Goal: Task Accomplishment & Management: Use online tool/utility

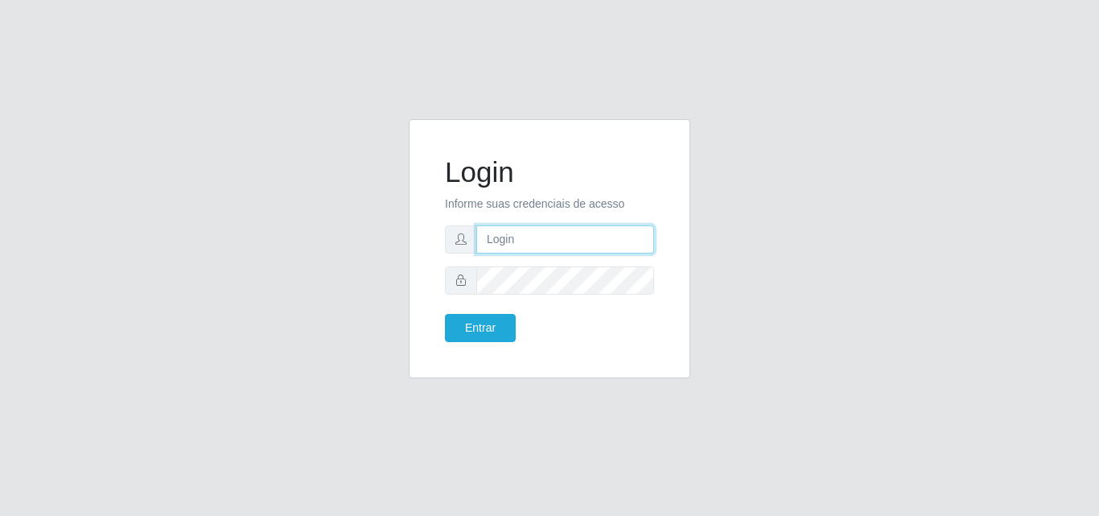
click at [553, 233] on input "text" at bounding box center [565, 239] width 178 height 28
type input "biatriz@comprebem"
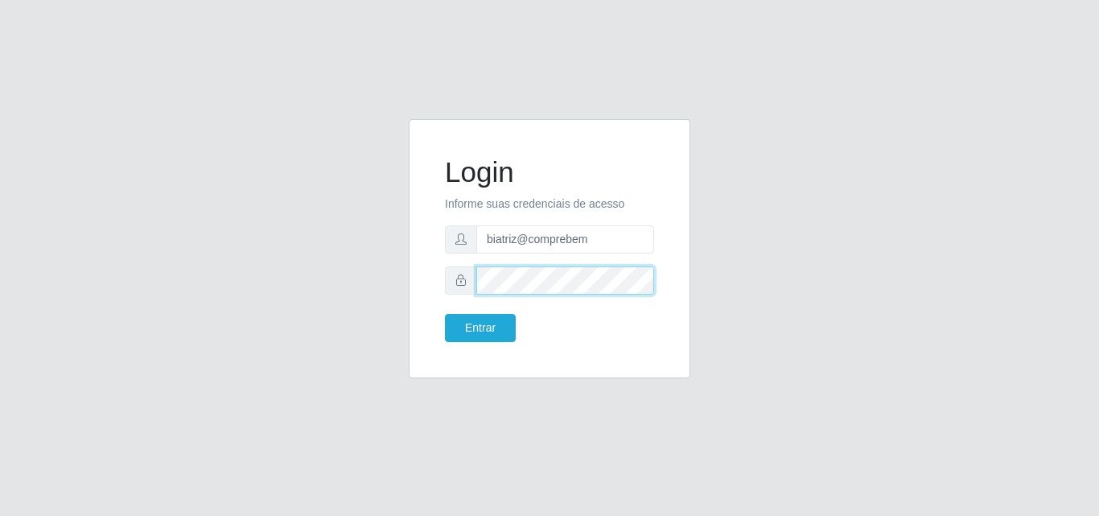
click at [445, 314] on button "Entrar" at bounding box center [480, 328] width 71 height 28
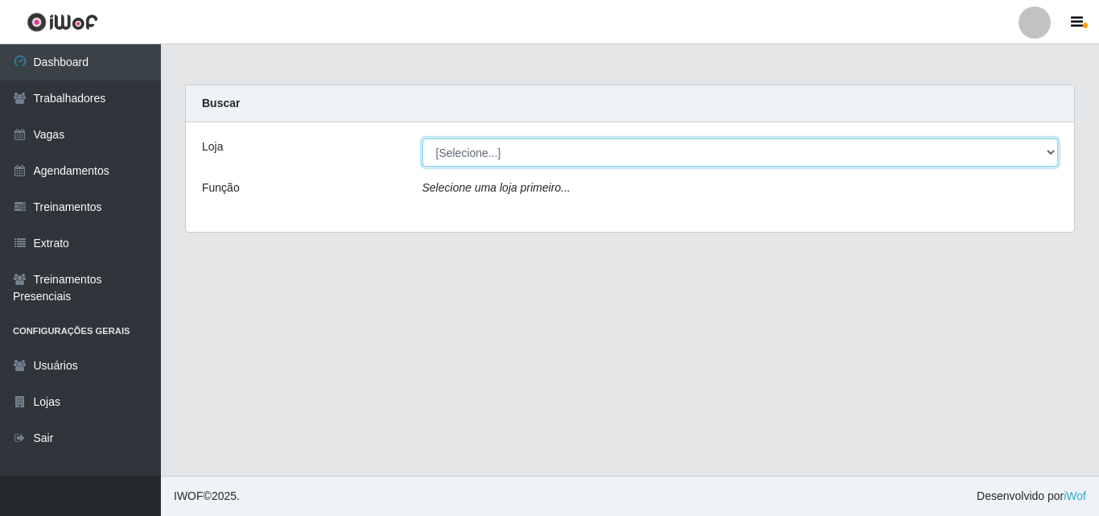
click at [548, 161] on select "[Selecione...] Supermercado Compre Bem - Itabaiana" at bounding box center [740, 152] width 637 height 28
select select "264"
click at [422, 138] on select "[Selecione...] Supermercado Compre Bem - Itabaiana" at bounding box center [740, 152] width 637 height 28
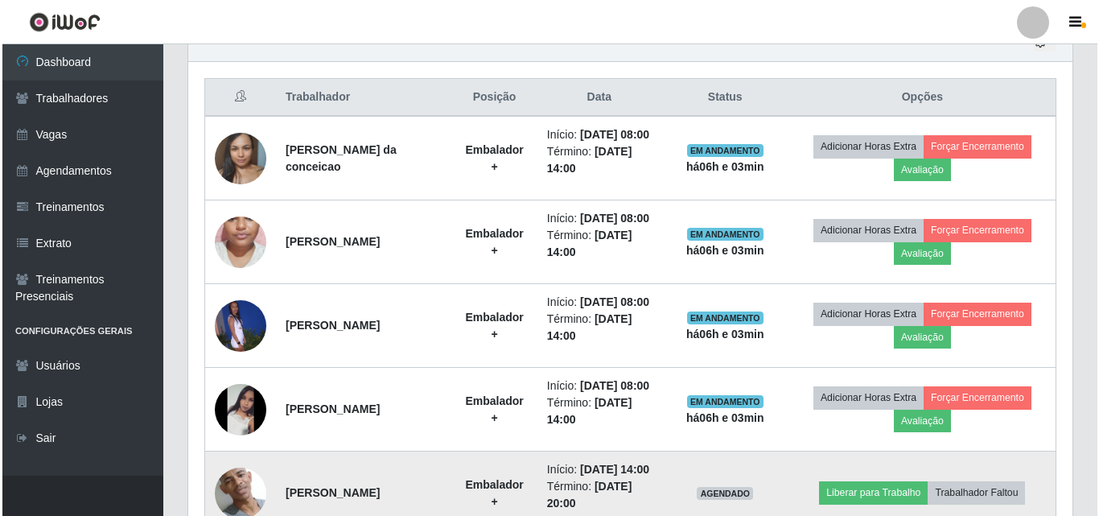
scroll to position [528, 0]
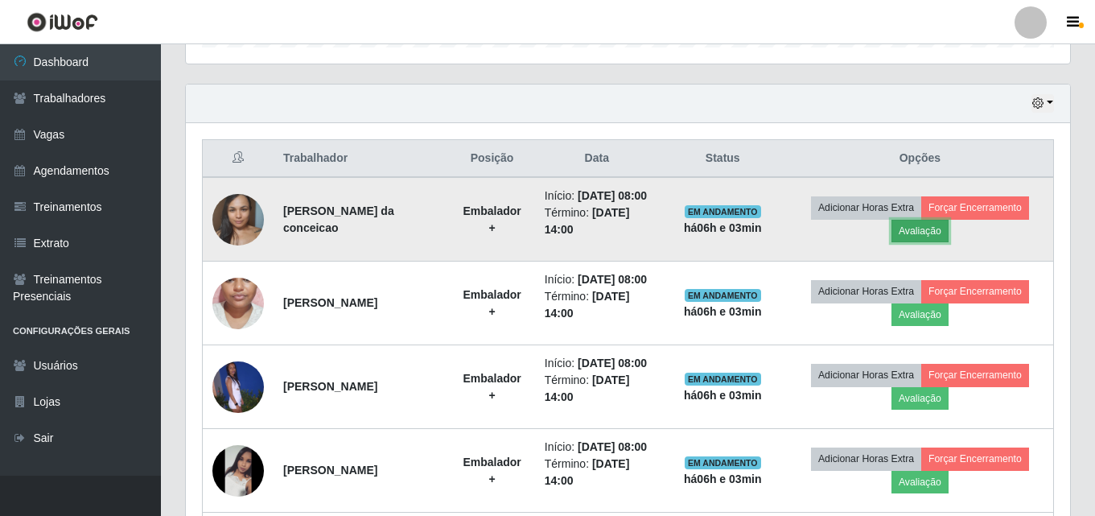
click at [913, 241] on button "Avaliação" at bounding box center [920, 231] width 57 height 23
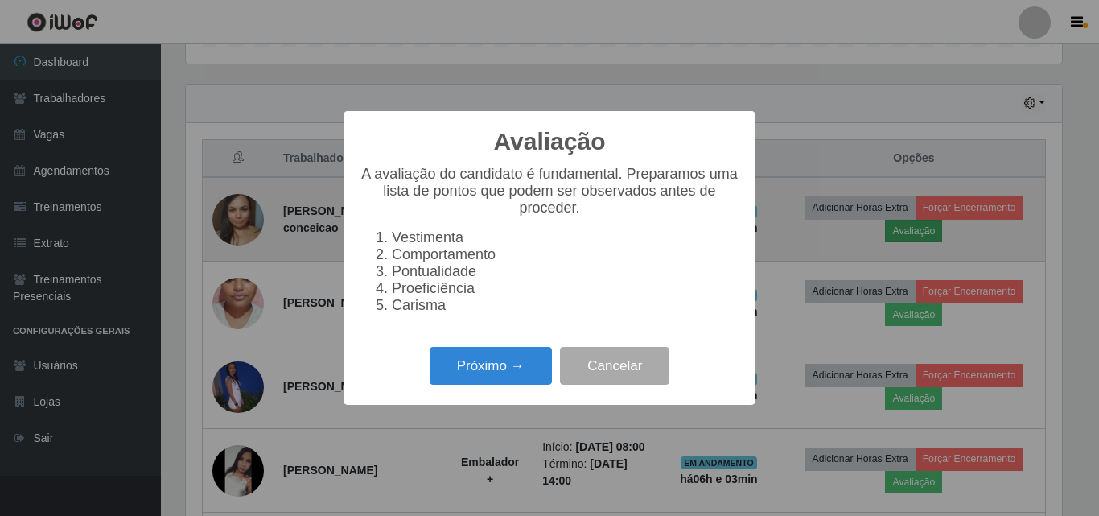
scroll to position [334, 876]
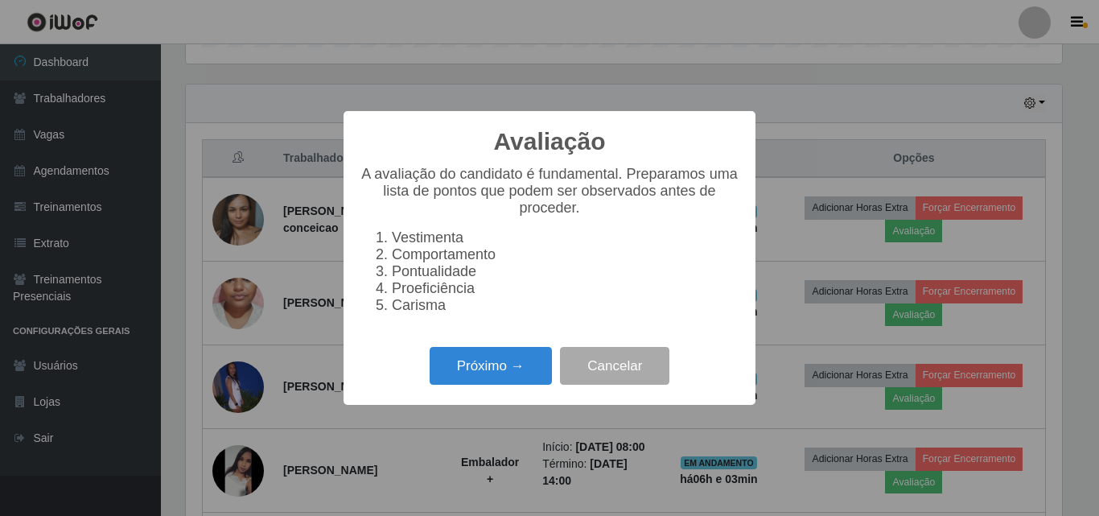
click at [454, 405] on div "Avaliação × A avaliação do candidato é fundamental. Preparamos uma lista de pon…" at bounding box center [550, 258] width 412 height 294
click at [470, 377] on button "Próximo →" at bounding box center [491, 366] width 122 height 38
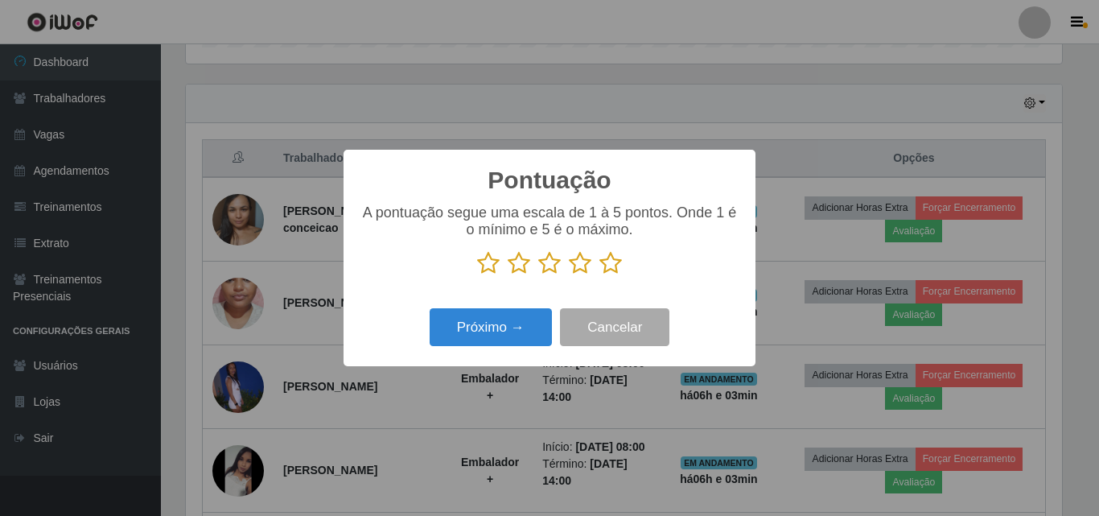
scroll to position [804366, 803824]
click at [554, 262] on icon at bounding box center [549, 263] width 23 height 24
click at [538, 275] on input "radio" at bounding box center [538, 275] width 0 height 0
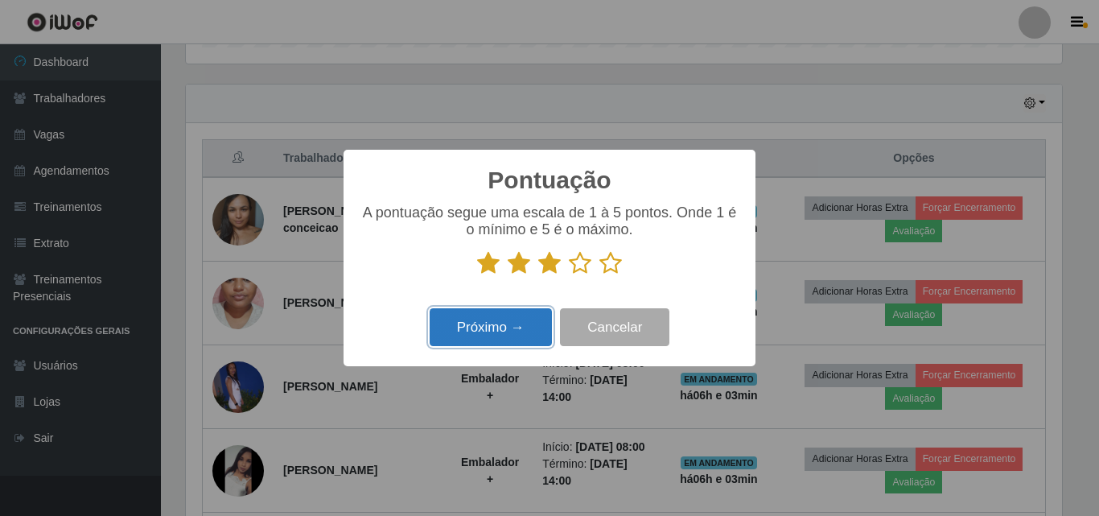
click at [510, 322] on button "Próximo →" at bounding box center [491, 327] width 122 height 38
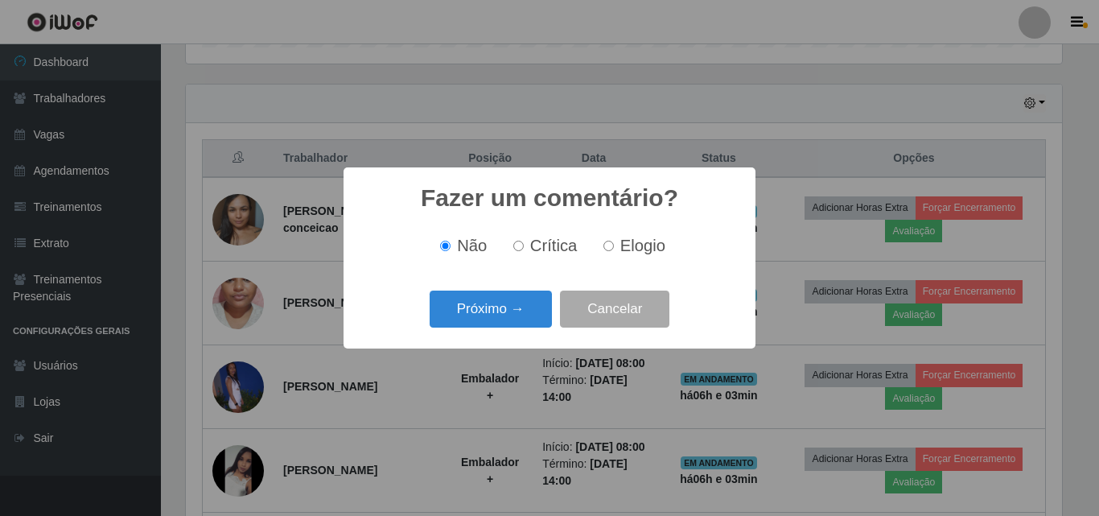
click at [510, 322] on button "Próximo →" at bounding box center [491, 309] width 122 height 38
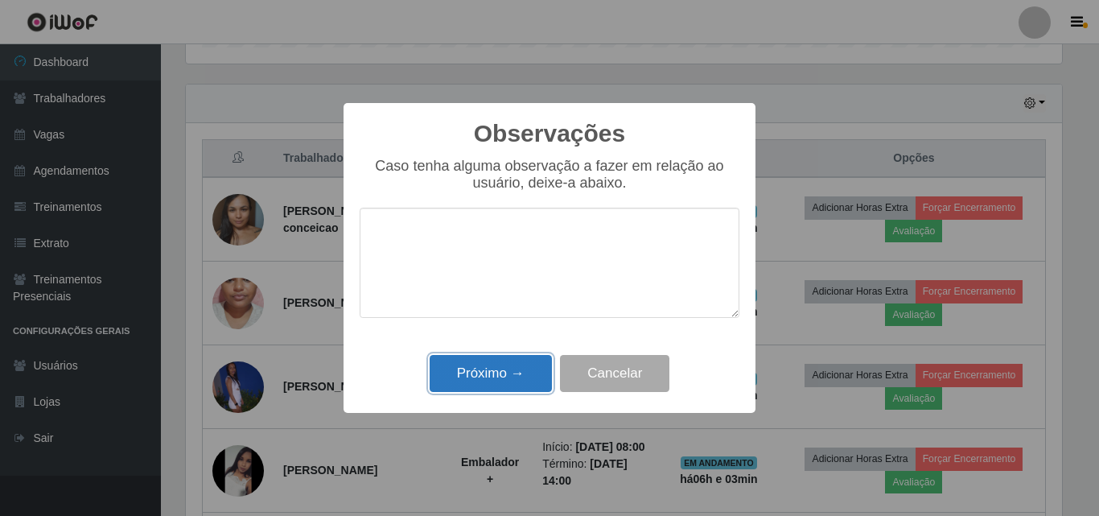
click at [503, 377] on button "Próximo →" at bounding box center [491, 374] width 122 height 38
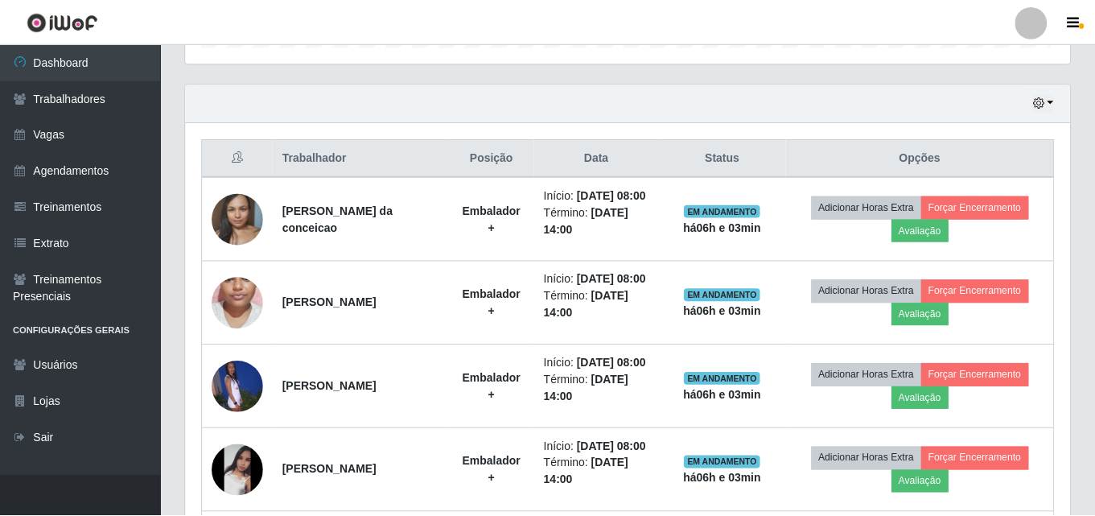
scroll to position [334, 884]
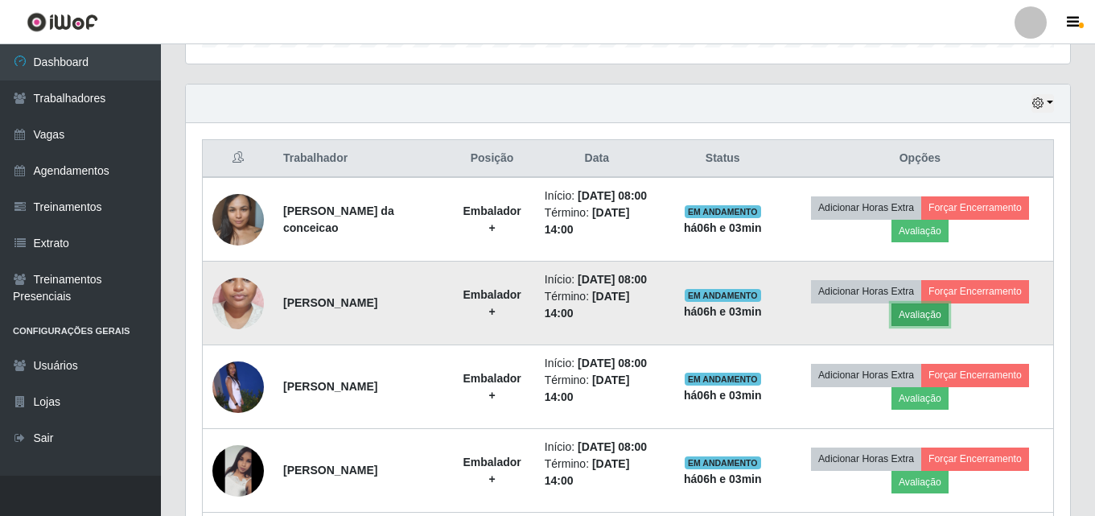
click at [915, 326] on button "Avaliação" at bounding box center [920, 314] width 57 height 23
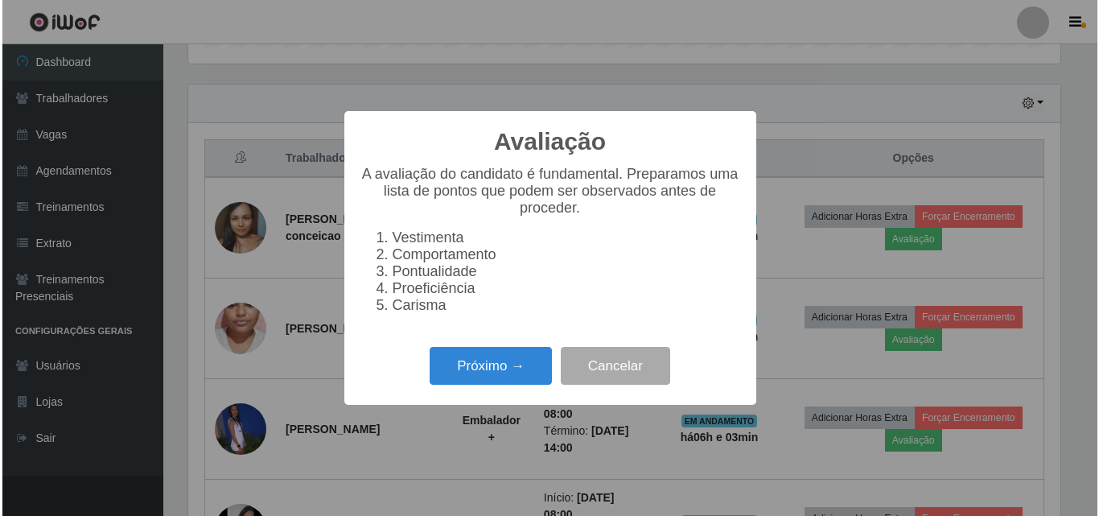
scroll to position [334, 876]
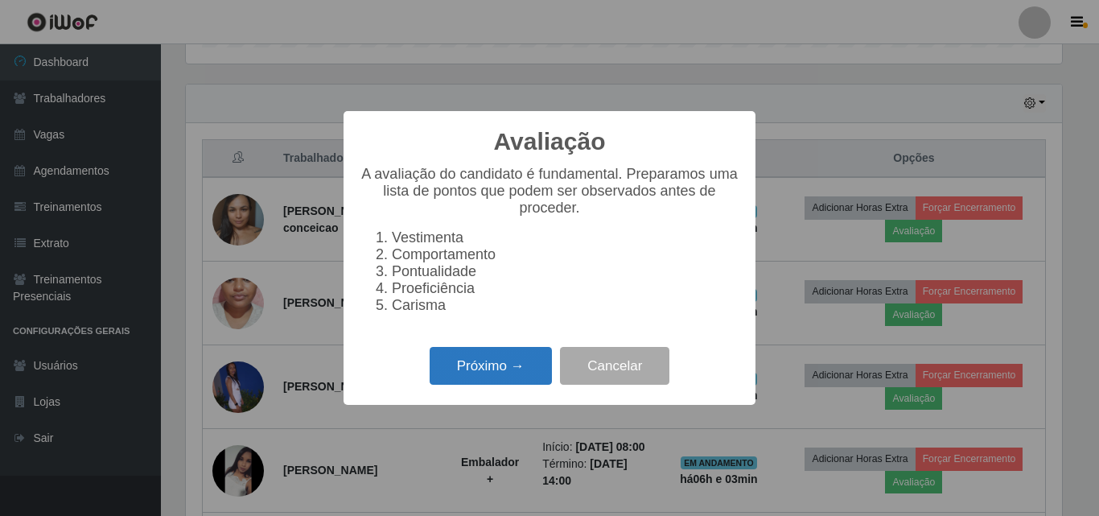
drag, startPoint x: 532, startPoint y: 339, endPoint x: 519, endPoint y: 393, distance: 55.4
click at [531, 350] on div "Avaliação × A avaliação do candidato é fundamental. Preparamos uma lista de pon…" at bounding box center [550, 258] width 412 height 294
click at [519, 385] on button "Próximo →" at bounding box center [491, 366] width 122 height 38
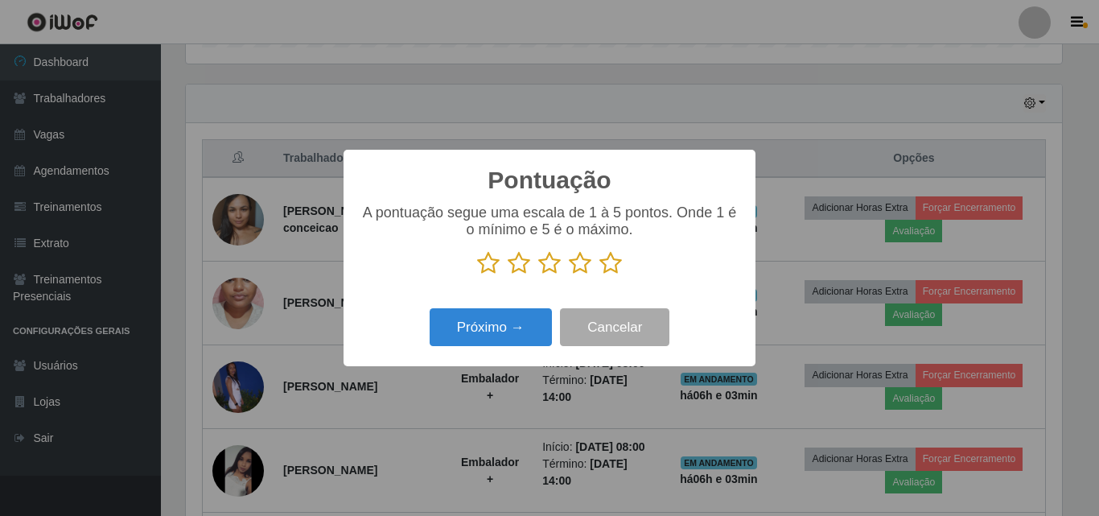
click at [579, 270] on icon at bounding box center [580, 263] width 23 height 24
click at [569, 275] on input "radio" at bounding box center [569, 275] width 0 height 0
drag, startPoint x: 504, startPoint y: 306, endPoint x: 496, endPoint y: 339, distance: 34.0
click at [504, 306] on div "Próximo → Cancelar" at bounding box center [550, 327] width 380 height 46
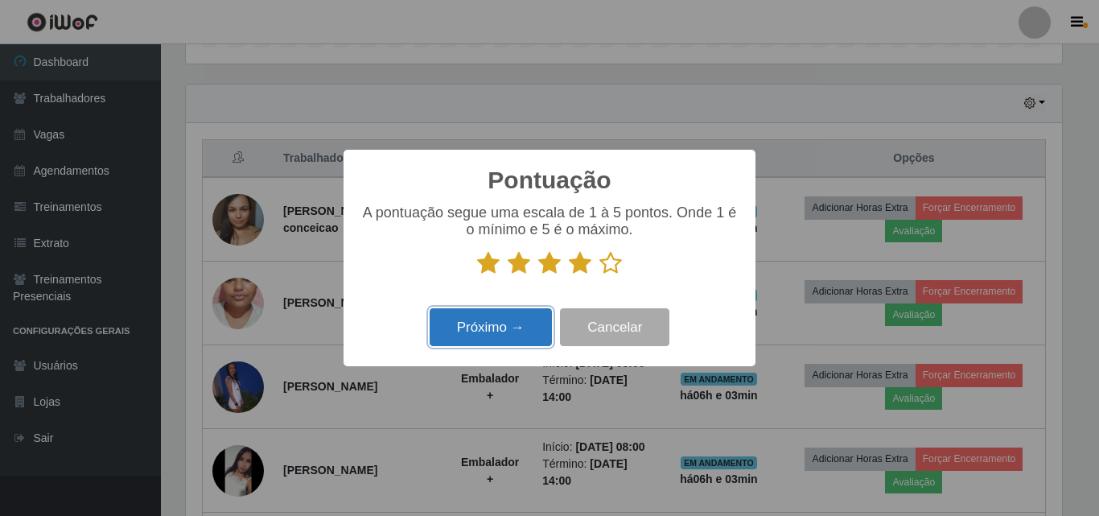
click at [496, 339] on button "Próximo →" at bounding box center [491, 327] width 122 height 38
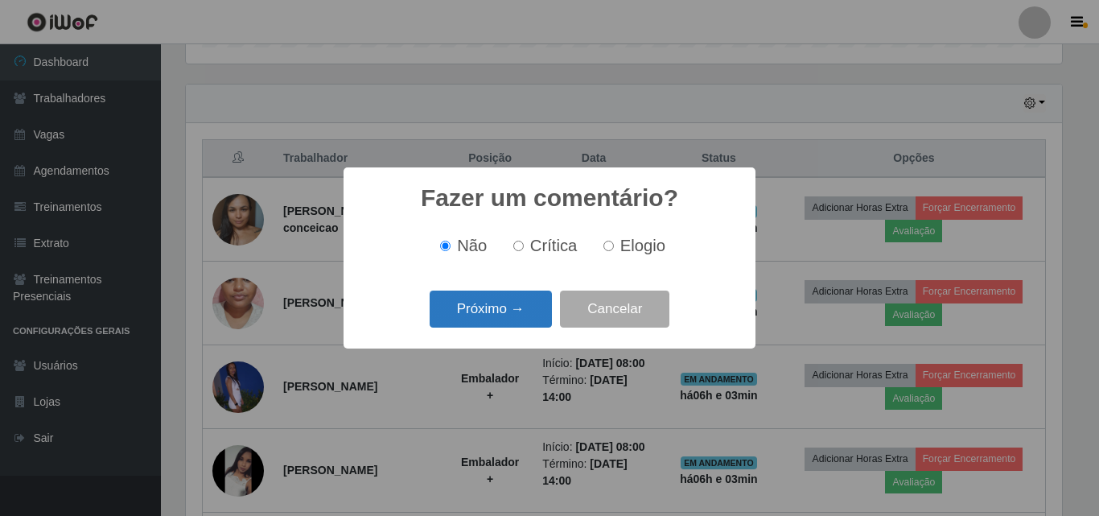
click at [496, 315] on button "Próximo →" at bounding box center [491, 309] width 122 height 38
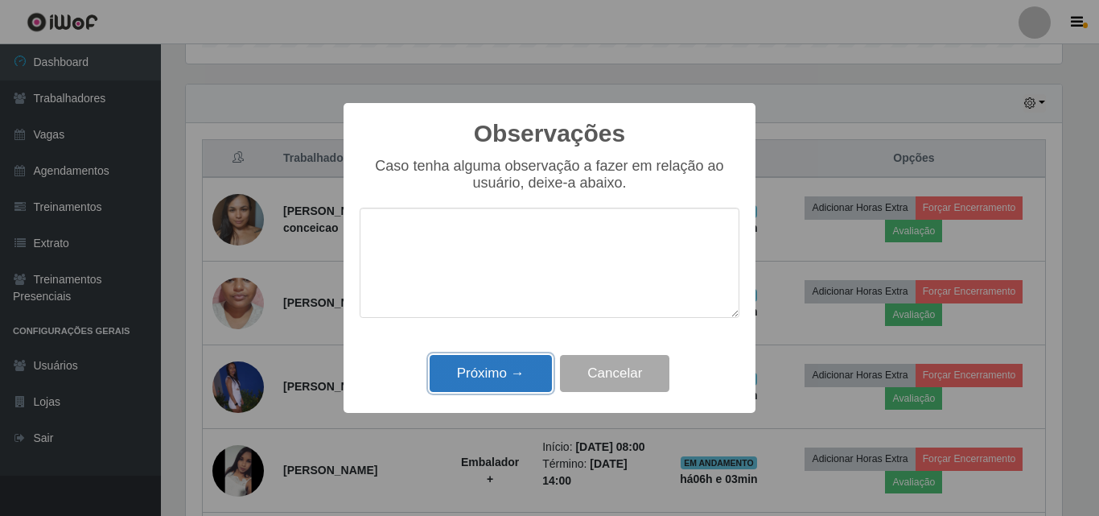
click at [502, 359] on button "Próximo →" at bounding box center [491, 374] width 122 height 38
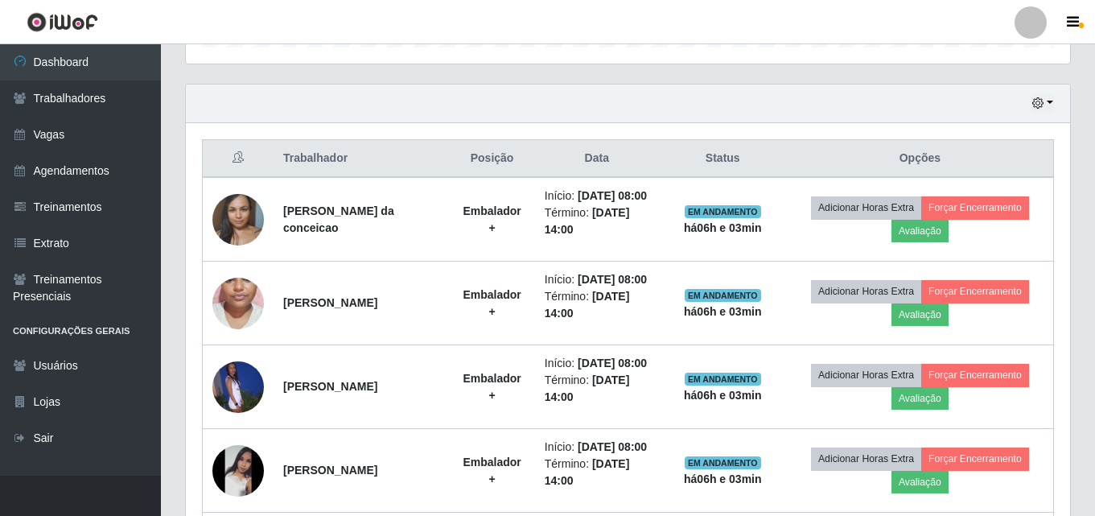
scroll to position [334, 884]
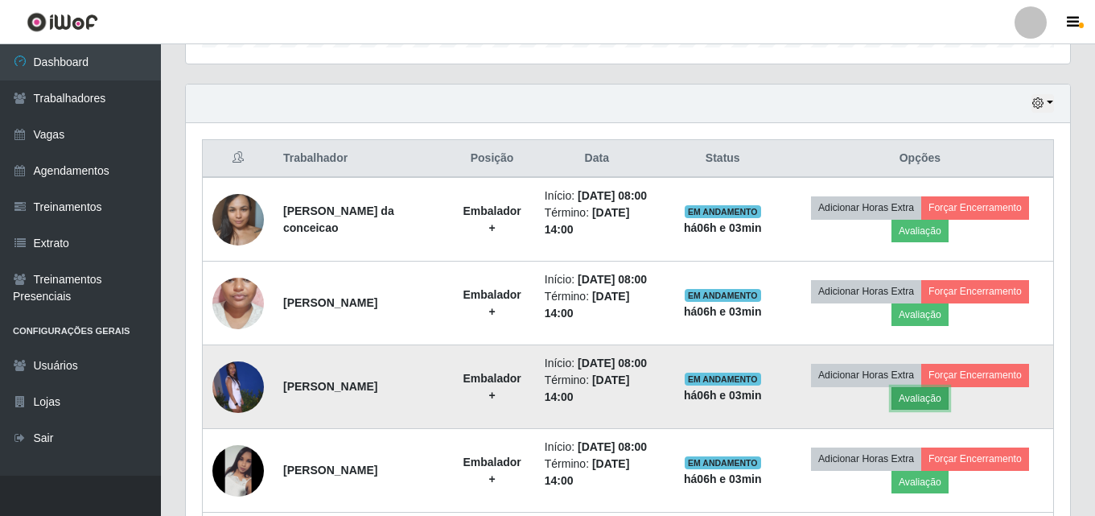
click at [929, 410] on button "Avaliação" at bounding box center [920, 398] width 57 height 23
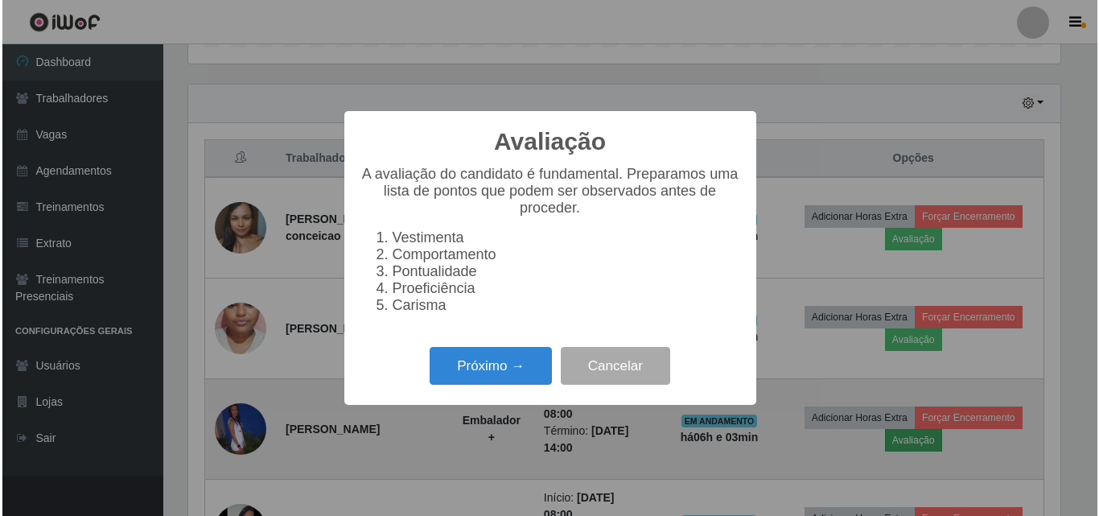
scroll to position [334, 876]
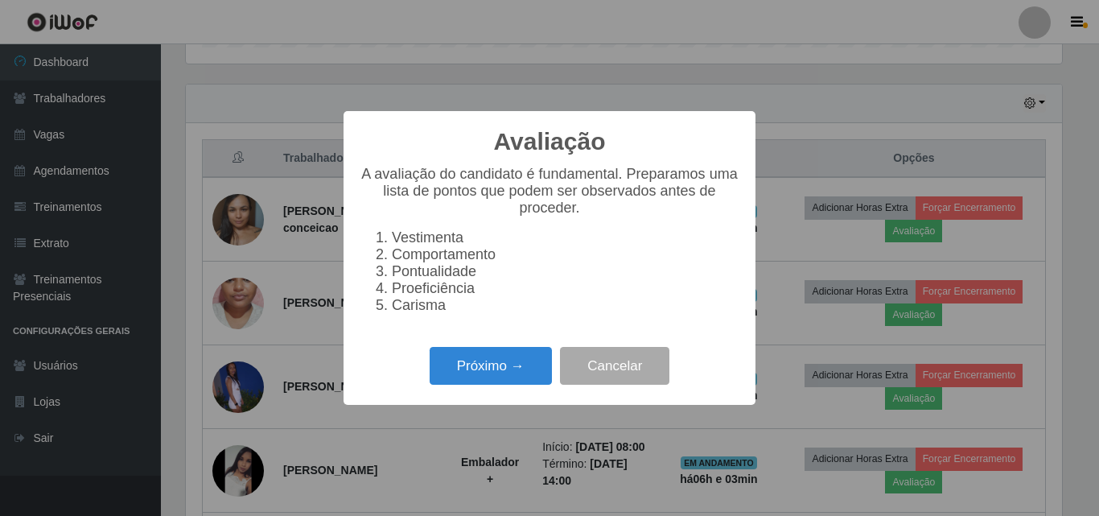
click at [466, 355] on div "Próximo → Cancelar" at bounding box center [550, 366] width 380 height 46
click at [476, 362] on button "Próximo →" at bounding box center [491, 366] width 122 height 38
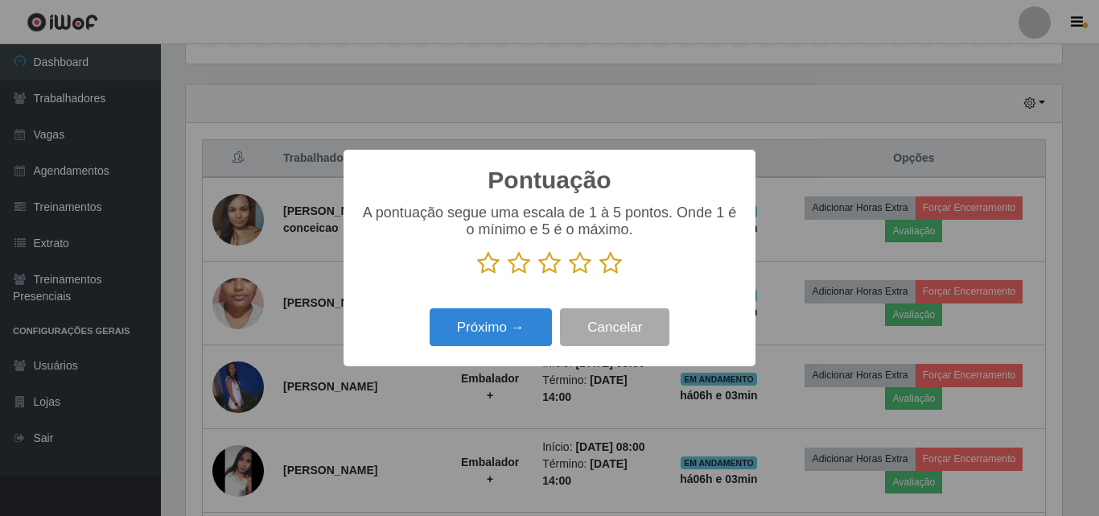
scroll to position [804366, 803824]
click at [575, 269] on icon at bounding box center [580, 263] width 23 height 24
click at [569, 275] on input "radio" at bounding box center [569, 275] width 0 height 0
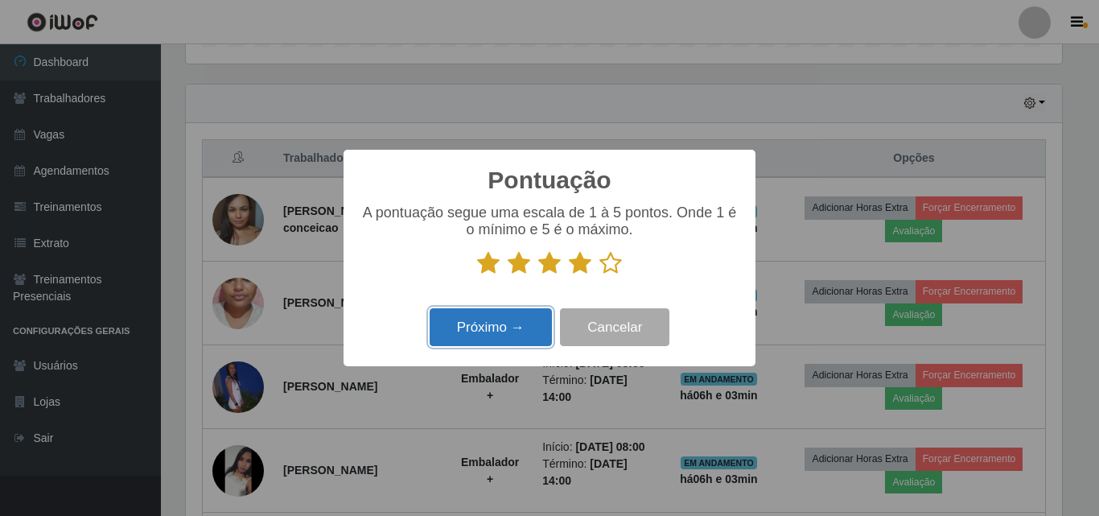
click at [529, 315] on button "Próximo →" at bounding box center [491, 327] width 122 height 38
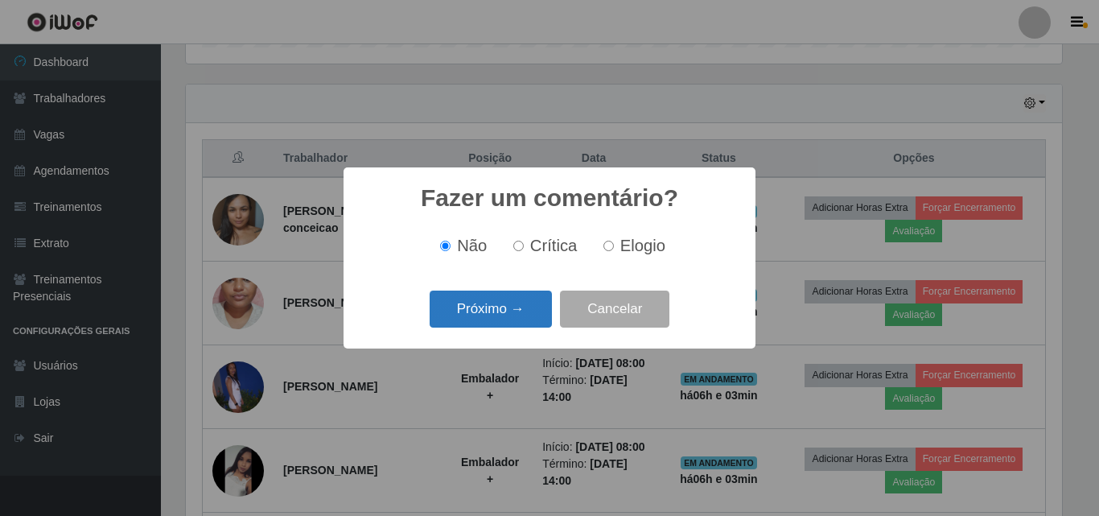
click at [525, 316] on button "Próximo →" at bounding box center [491, 309] width 122 height 38
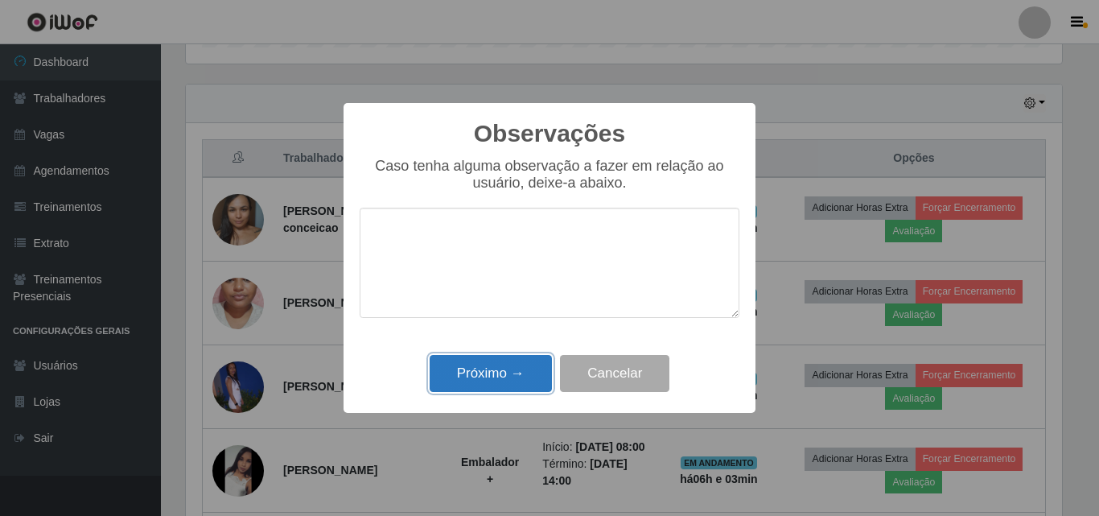
click at [515, 374] on button "Próximo →" at bounding box center [491, 374] width 122 height 38
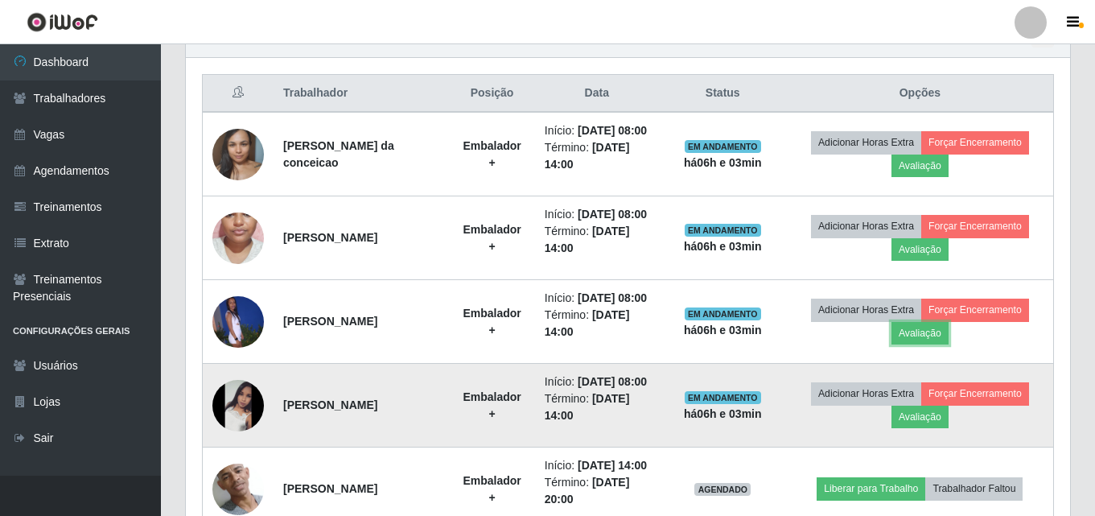
scroll to position [689, 0]
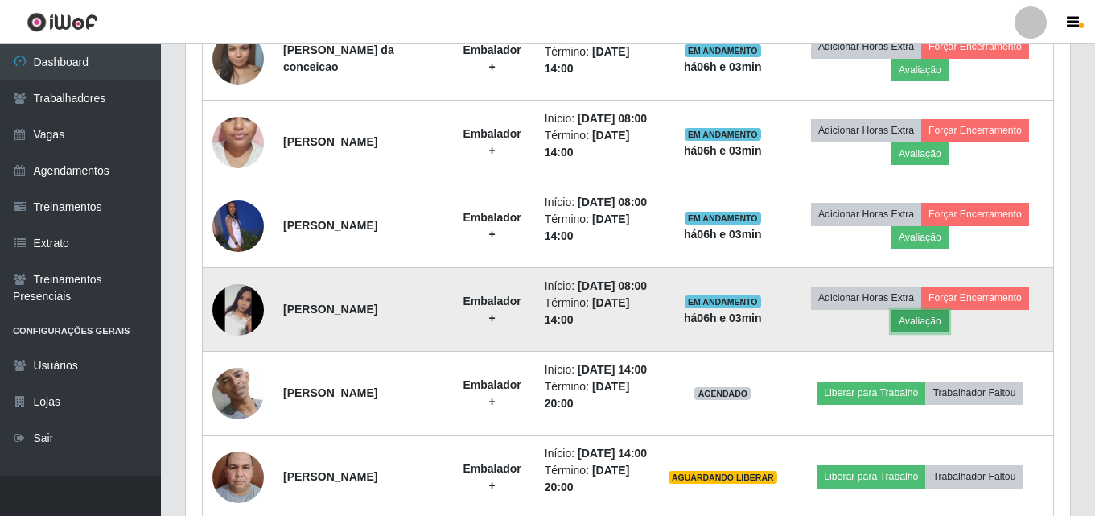
click at [921, 332] on button "Avaliação" at bounding box center [920, 321] width 57 height 23
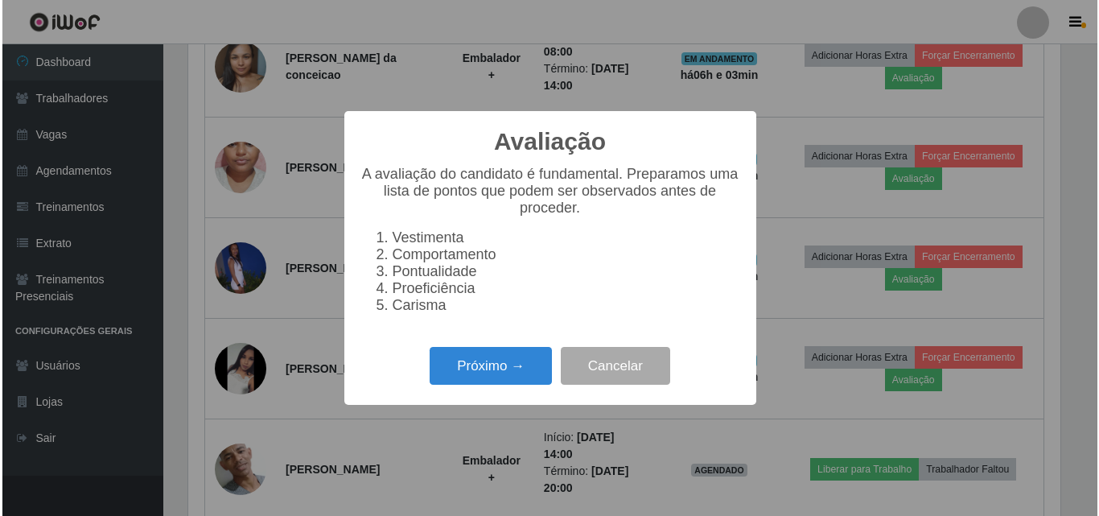
scroll to position [334, 876]
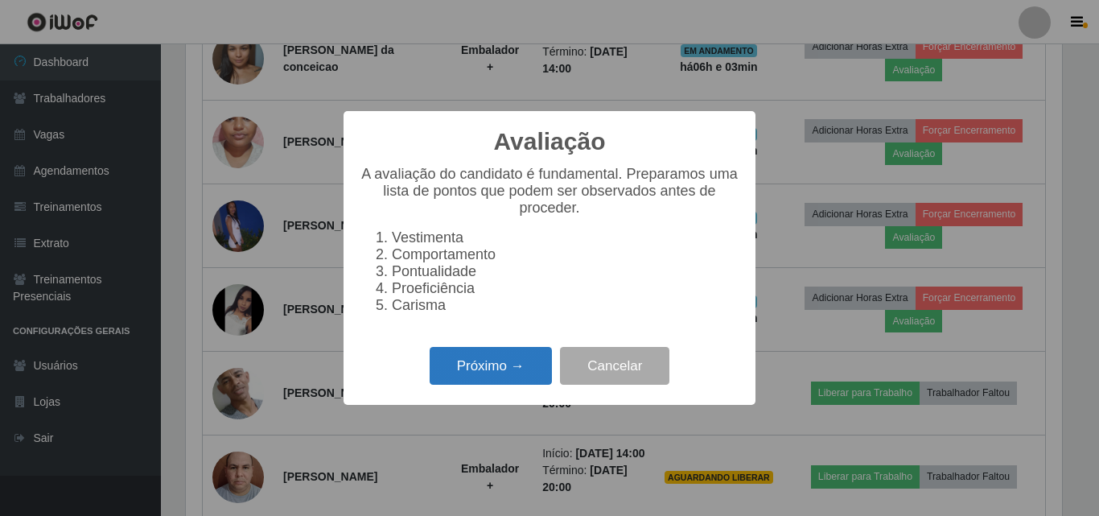
click at [518, 371] on button "Próximo →" at bounding box center [491, 366] width 122 height 38
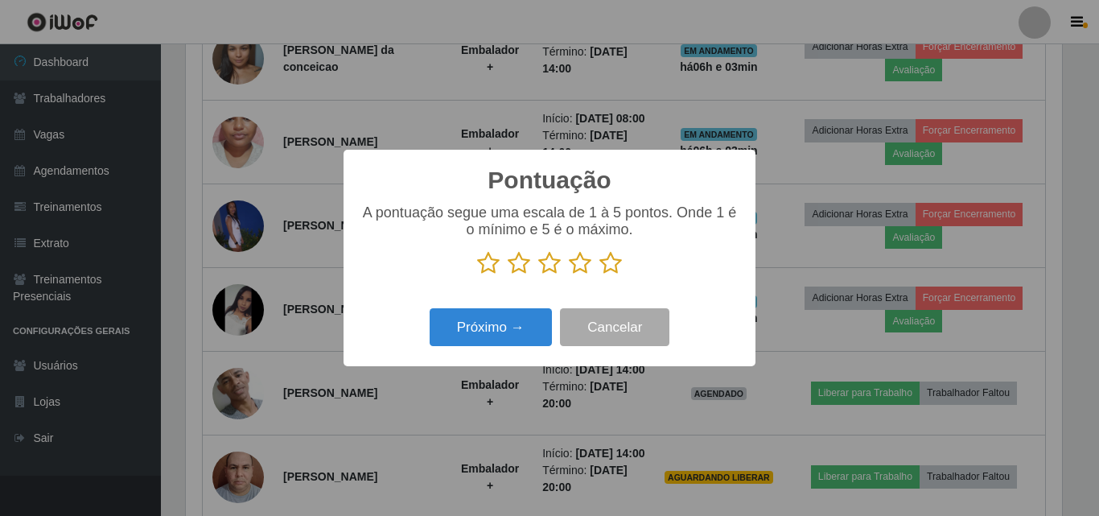
click at [605, 268] on icon at bounding box center [611, 263] width 23 height 24
click at [600, 275] on input "radio" at bounding box center [600, 275] width 0 height 0
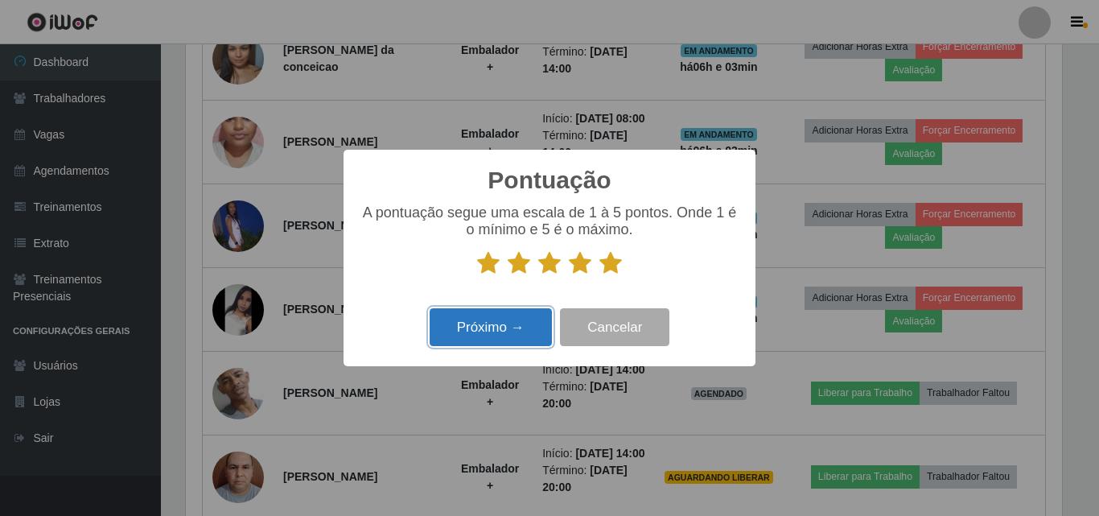
click at [493, 327] on button "Próximo →" at bounding box center [491, 327] width 122 height 38
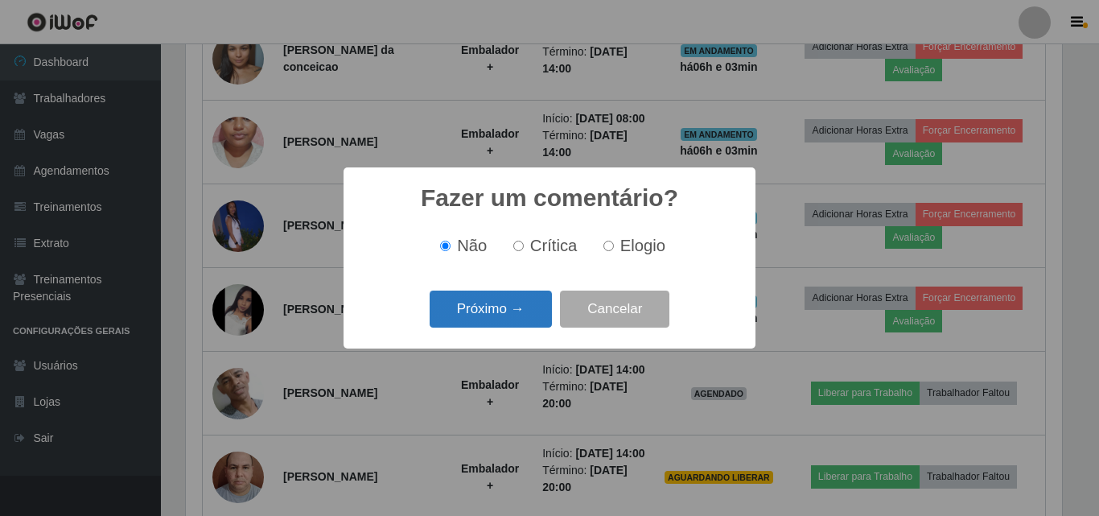
click at [495, 319] on button "Próximo →" at bounding box center [491, 309] width 122 height 38
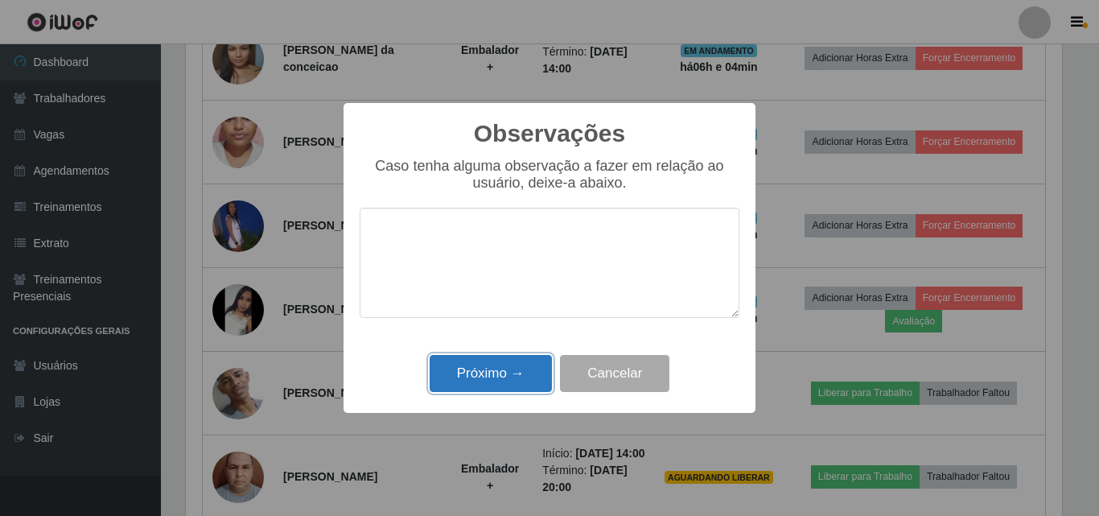
click at [499, 388] on button "Próximo →" at bounding box center [491, 374] width 122 height 38
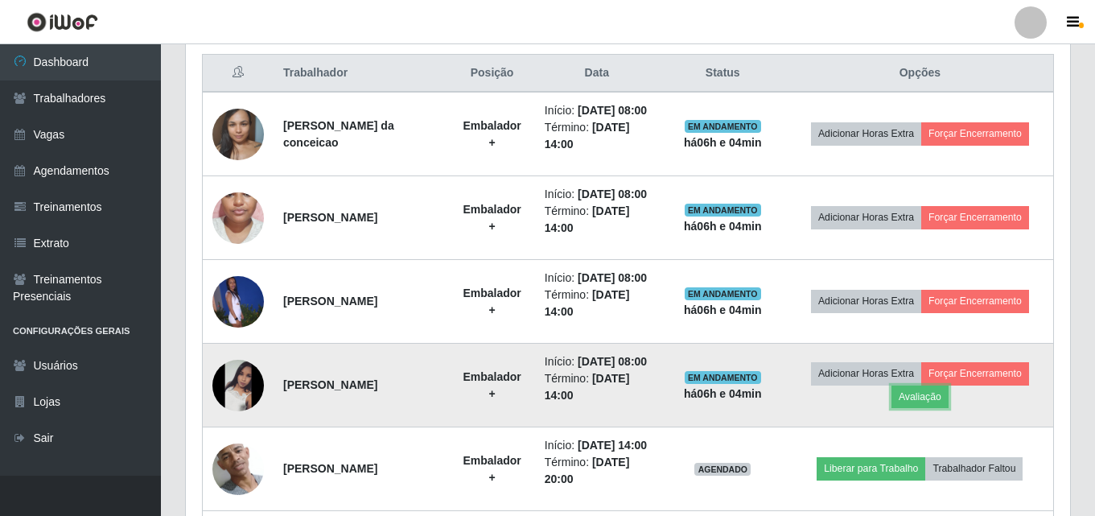
scroll to position [528, 0]
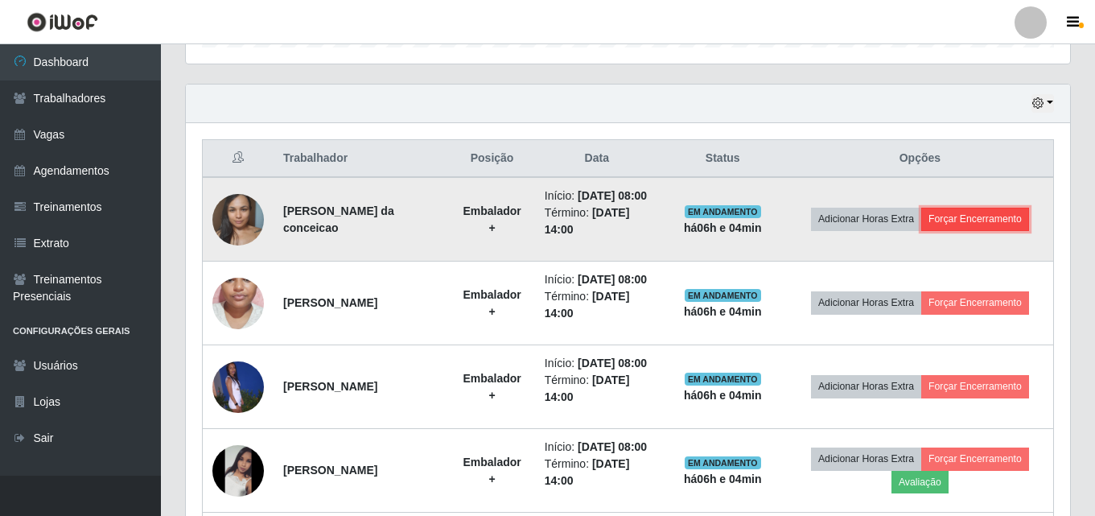
click at [998, 230] on button "Forçar Encerramento" at bounding box center [975, 219] width 108 height 23
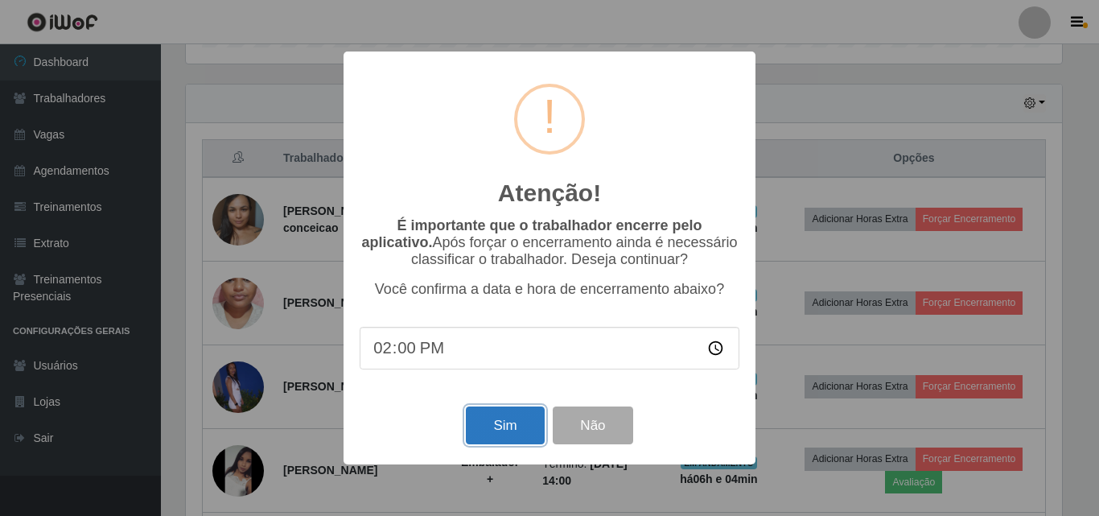
click at [487, 444] on button "Sim" at bounding box center [505, 425] width 78 height 38
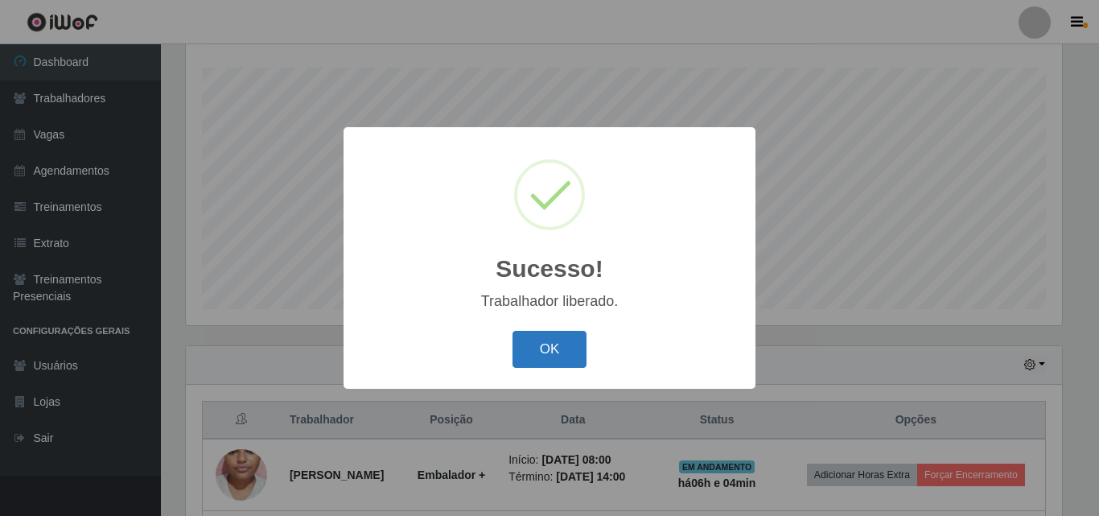
click at [573, 362] on button "OK" at bounding box center [550, 350] width 75 height 38
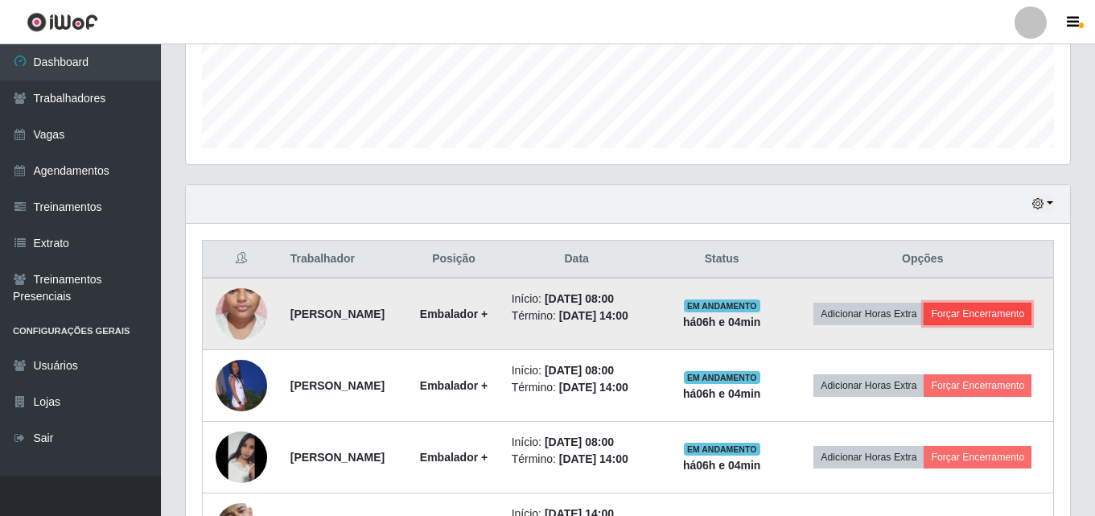
click at [943, 324] on button "Forçar Encerramento" at bounding box center [978, 314] width 108 height 23
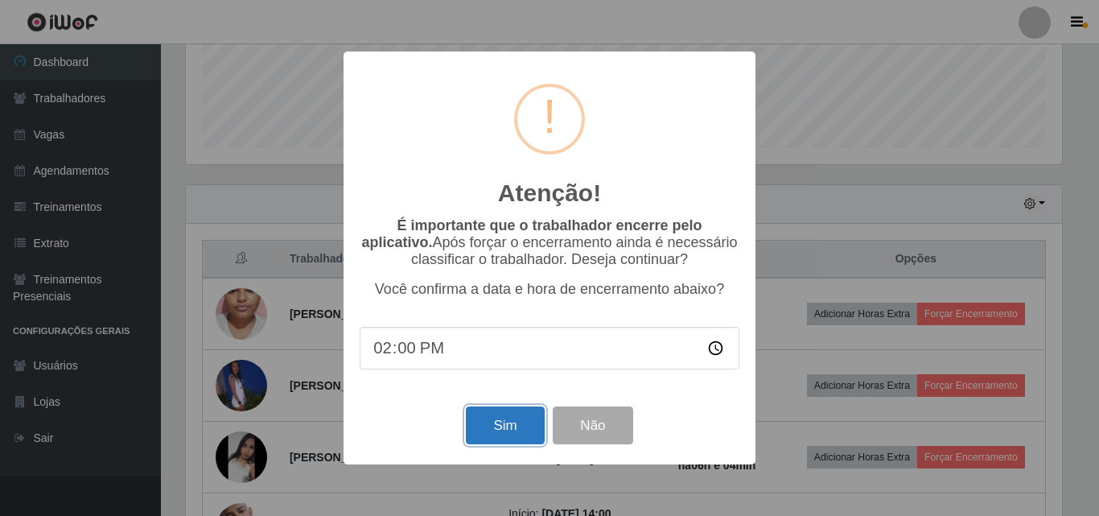
click at [486, 425] on button "Sim" at bounding box center [505, 425] width 78 height 38
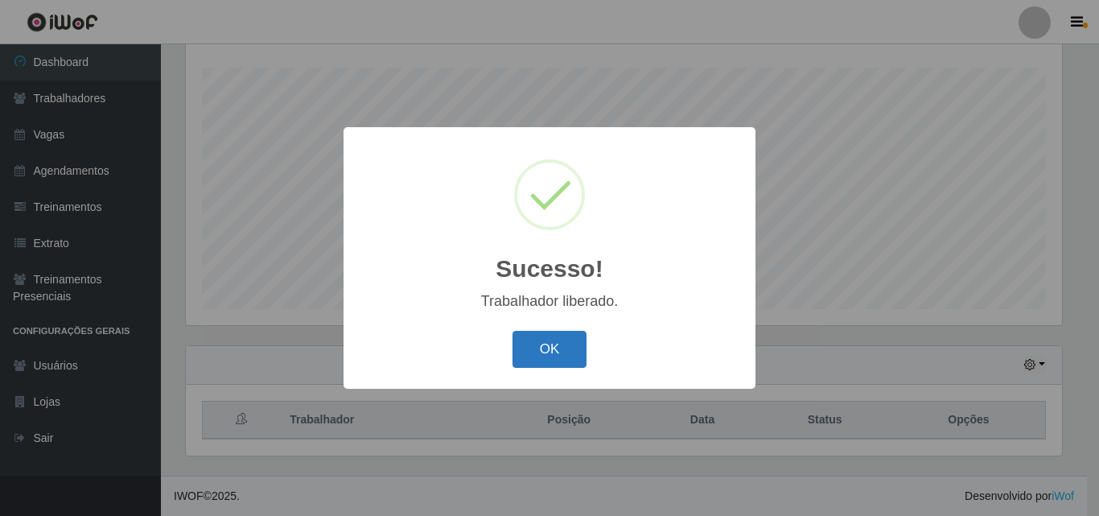
click at [545, 348] on button "OK" at bounding box center [550, 350] width 75 height 38
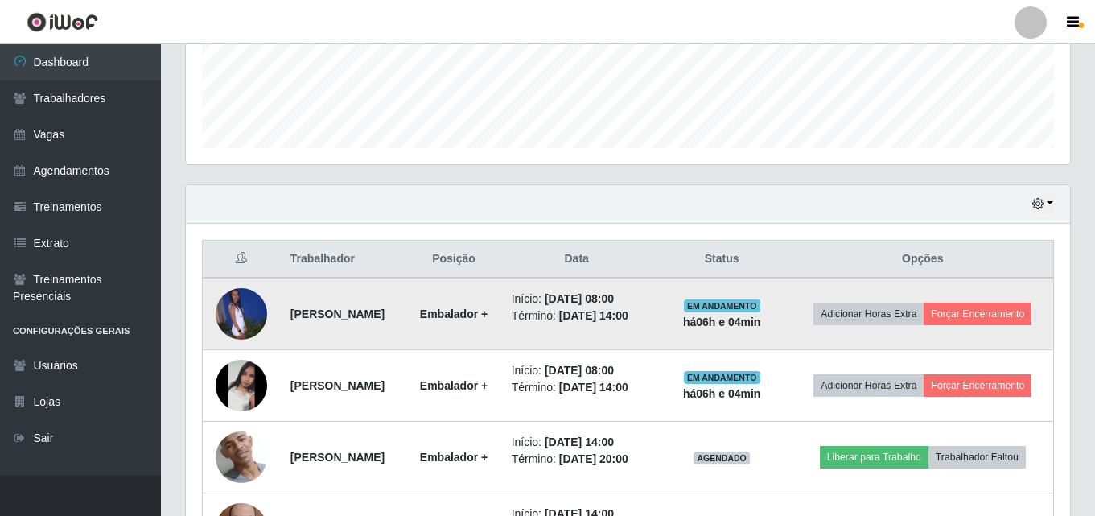
click at [921, 348] on td "Adicionar Horas Extra Forçar Encerramento" at bounding box center [924, 314] width 262 height 72
click at [924, 325] on button "Forçar Encerramento" at bounding box center [978, 314] width 108 height 23
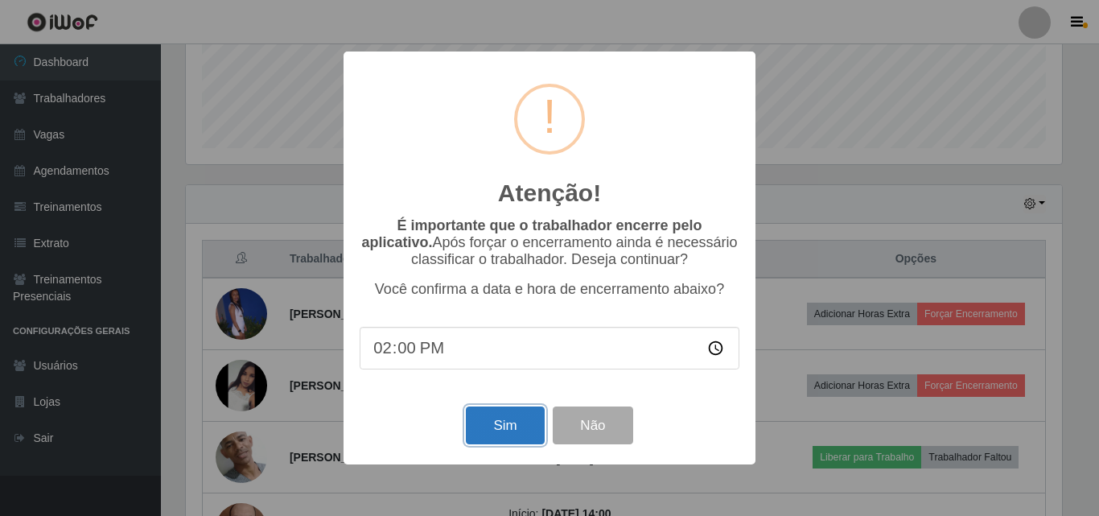
click at [525, 425] on button "Sim" at bounding box center [505, 425] width 78 height 38
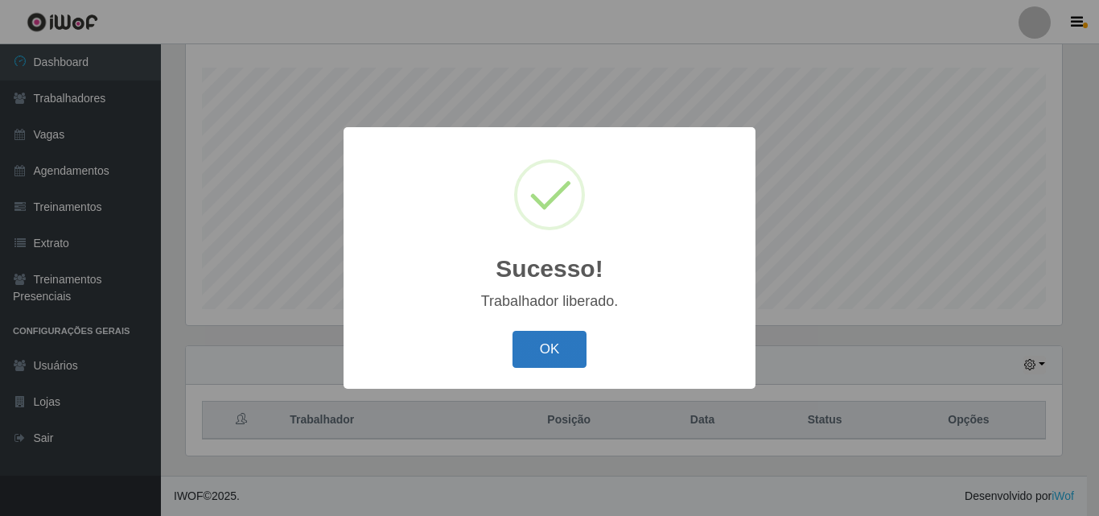
click at [541, 363] on button "OK" at bounding box center [550, 350] width 75 height 38
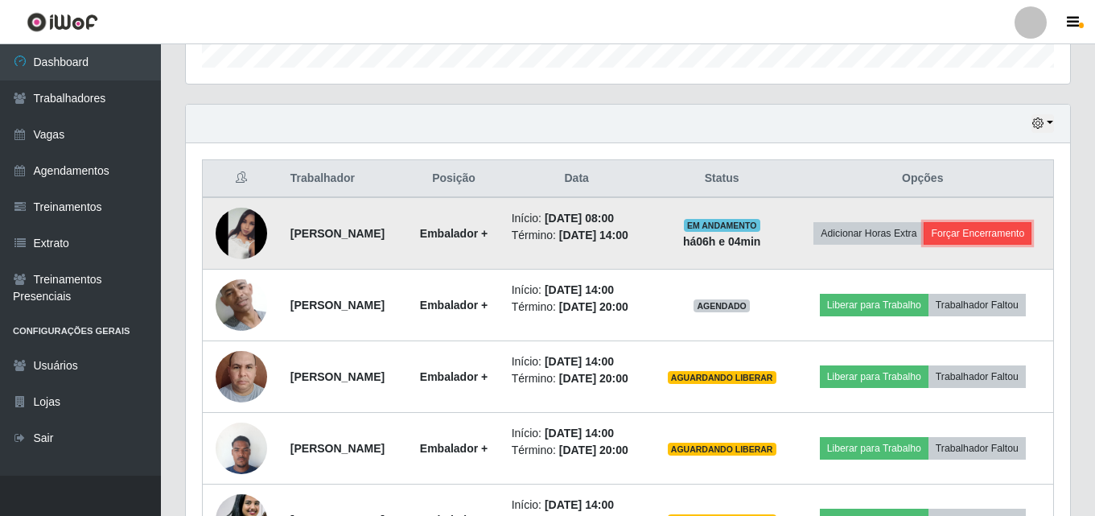
click at [925, 245] on button "Forçar Encerramento" at bounding box center [978, 233] width 108 height 23
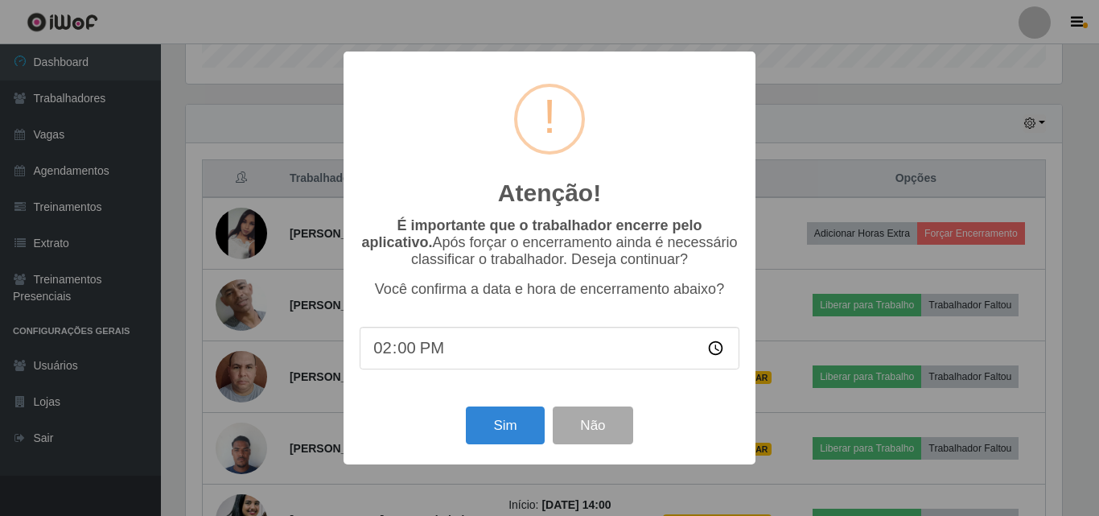
click at [511, 406] on div "Atenção! × É importante que o trabalhador encerre pelo aplicativo. Após forçar …" at bounding box center [550, 258] width 412 height 413
click at [512, 415] on button "Sim" at bounding box center [505, 425] width 78 height 38
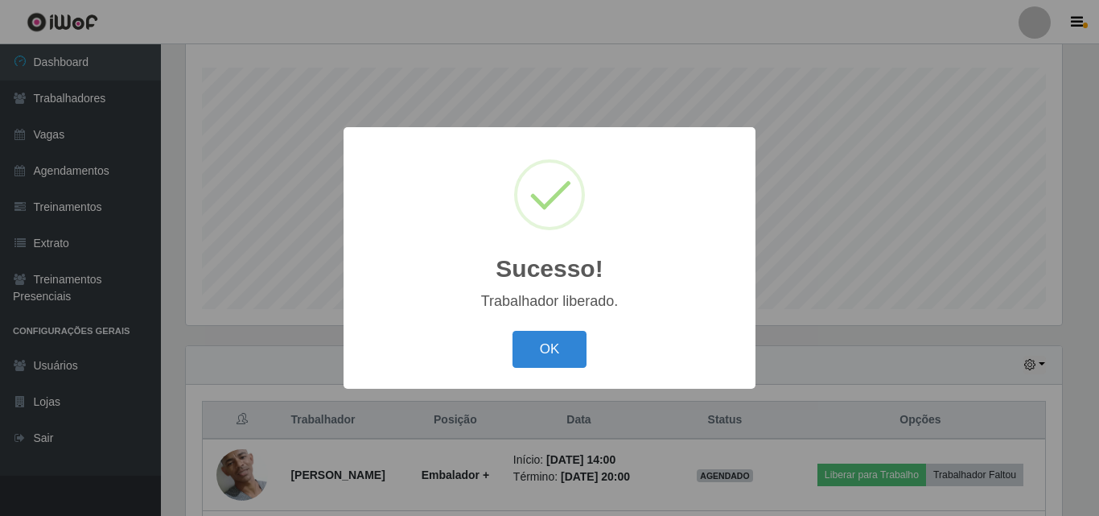
click at [518, 393] on div "Sucesso! × Trabalhador liberado. OK Cancel" at bounding box center [549, 258] width 1099 height 516
click at [546, 370] on div "OK Cancel" at bounding box center [550, 349] width 380 height 46
click at [542, 360] on button "OK" at bounding box center [550, 350] width 75 height 38
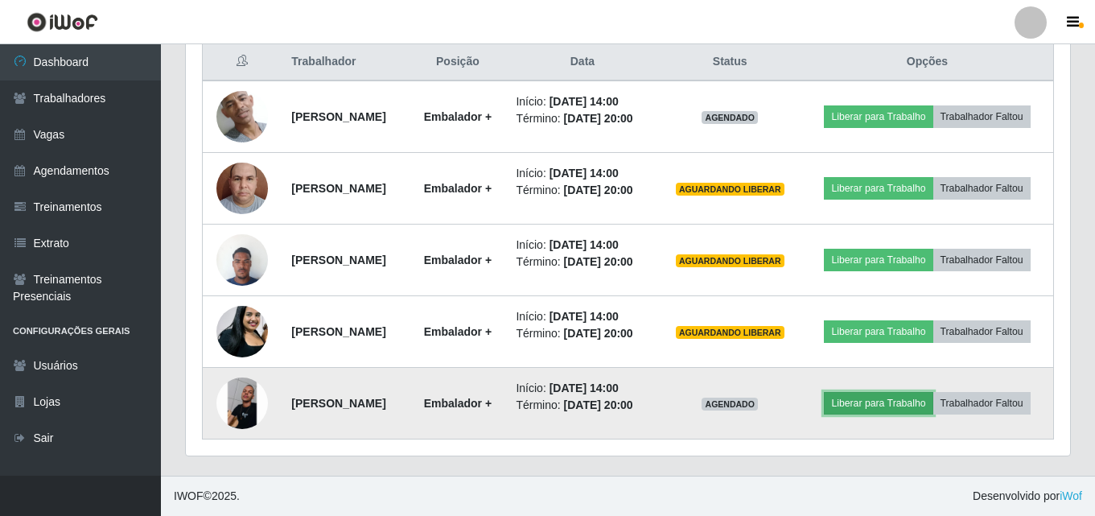
click at [933, 414] on button "Liberar para Trabalho" at bounding box center [878, 403] width 109 height 23
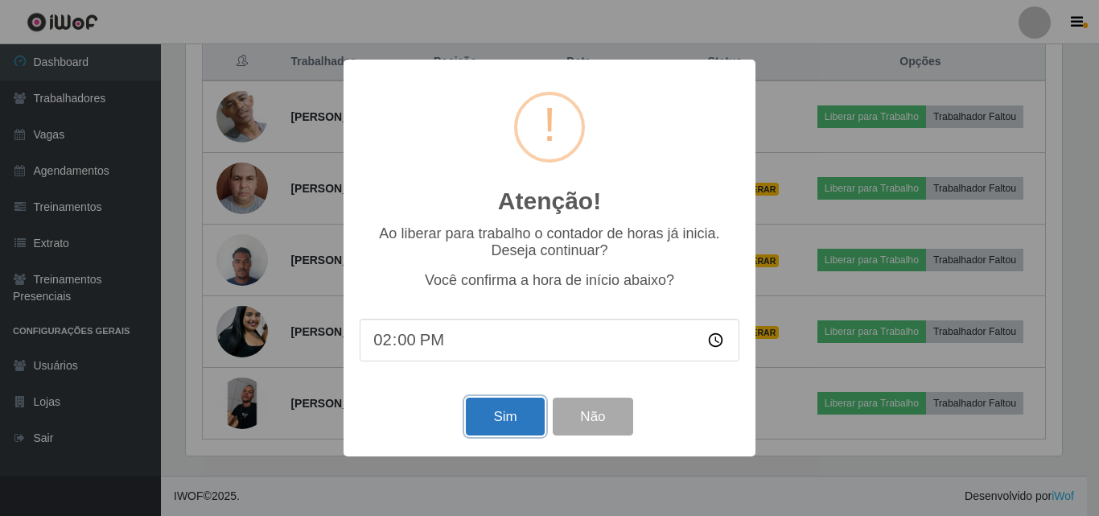
click at [521, 418] on button "Sim" at bounding box center [505, 417] width 78 height 38
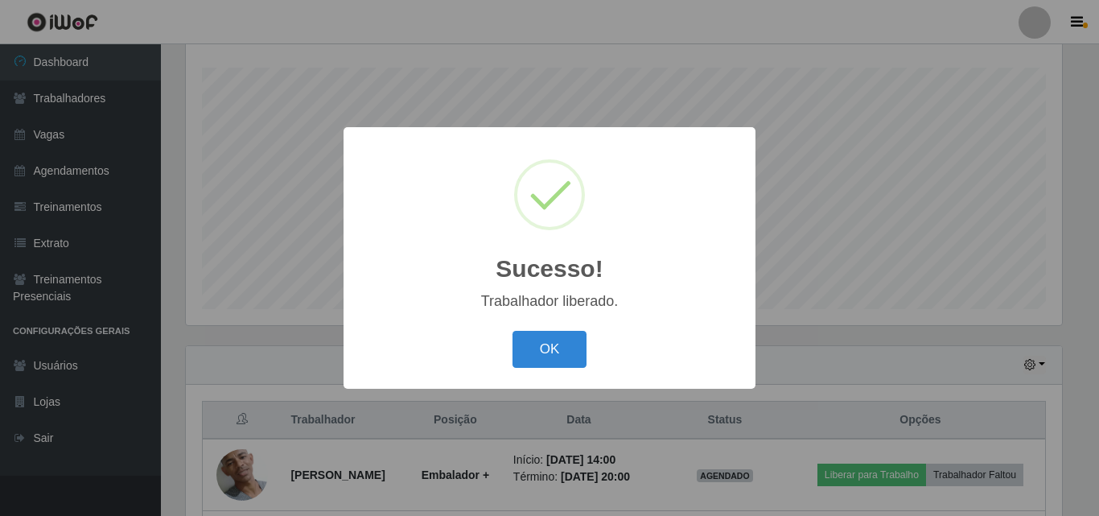
click at [550, 328] on div "OK Cancel" at bounding box center [550, 349] width 380 height 46
click at [558, 350] on button "OK" at bounding box center [550, 350] width 75 height 38
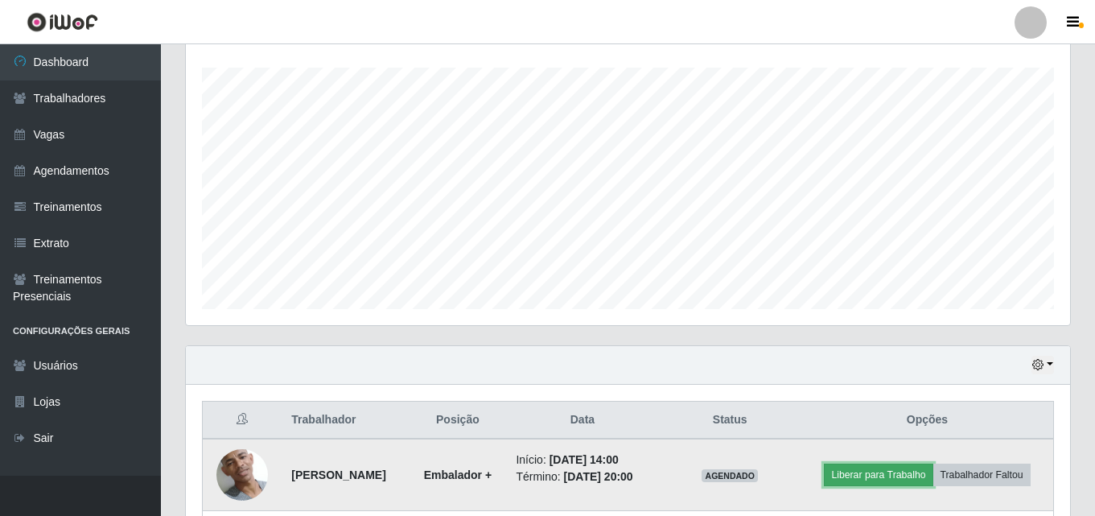
click at [933, 474] on button "Liberar para Trabalho" at bounding box center [878, 475] width 109 height 23
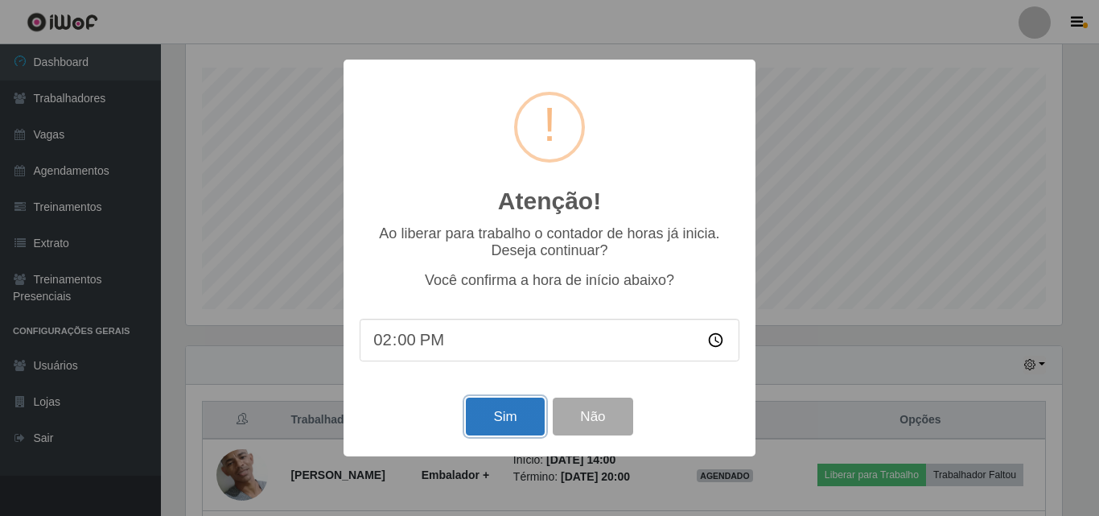
click at [532, 424] on button "Sim" at bounding box center [505, 417] width 78 height 38
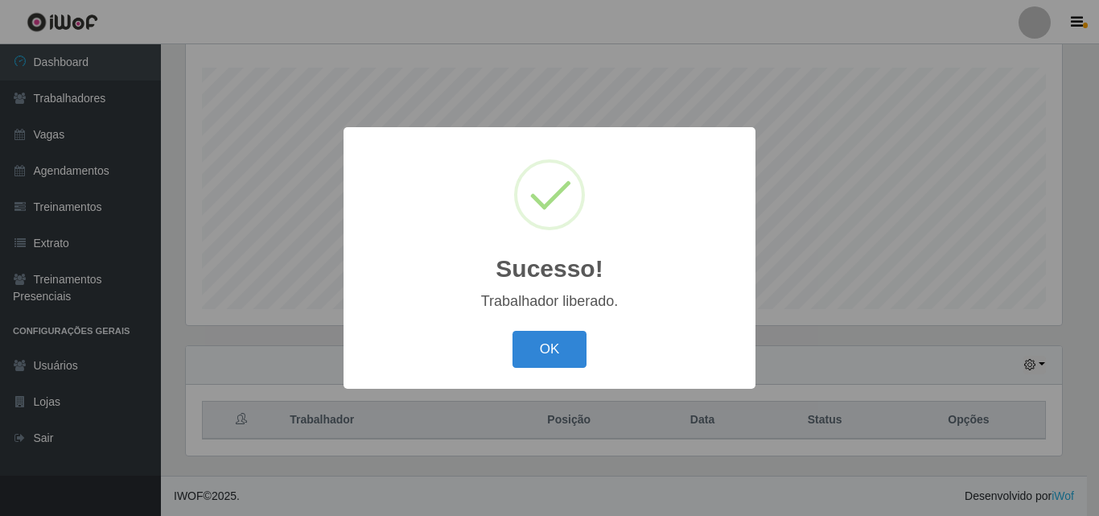
drag, startPoint x: 513, startPoint y: 326, endPoint x: 529, endPoint y: 323, distance: 16.4
click at [527, 322] on div "Sucesso! × Trabalhador liberado. OK Cancel" at bounding box center [550, 257] width 412 height 261
click at [540, 340] on button "OK" at bounding box center [550, 350] width 75 height 38
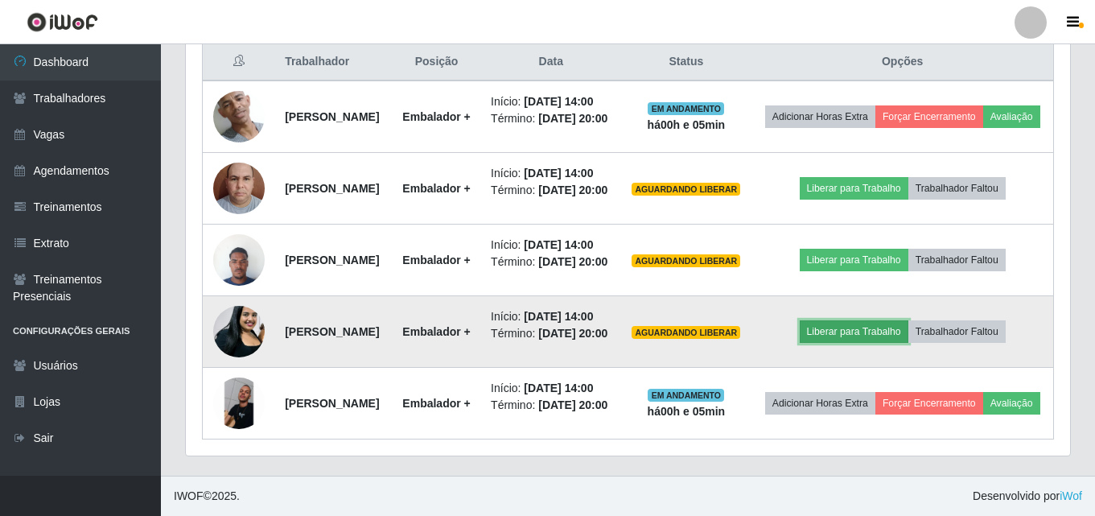
click at [867, 343] on button "Liberar para Trabalho" at bounding box center [854, 331] width 109 height 23
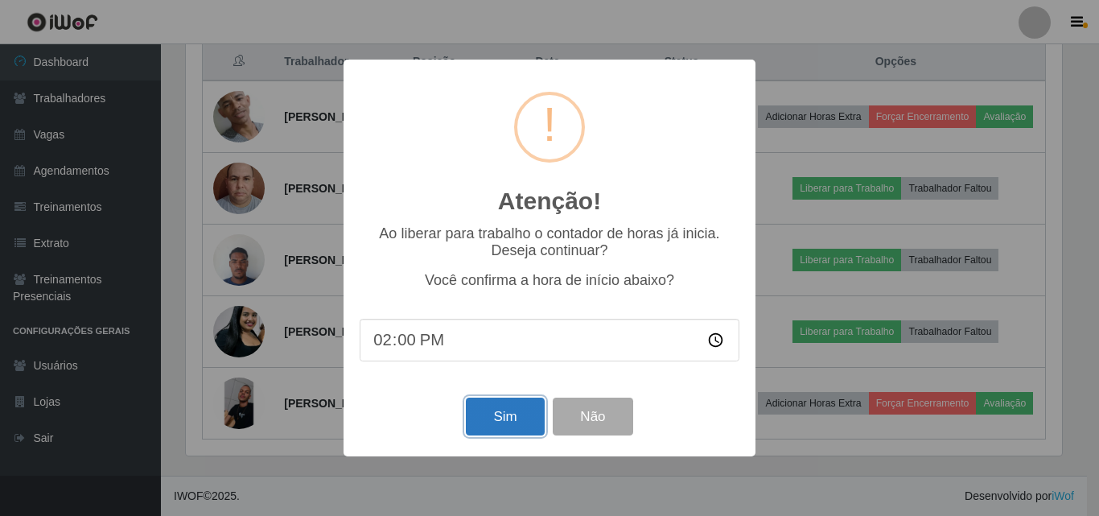
click at [495, 431] on button "Sim" at bounding box center [505, 417] width 78 height 38
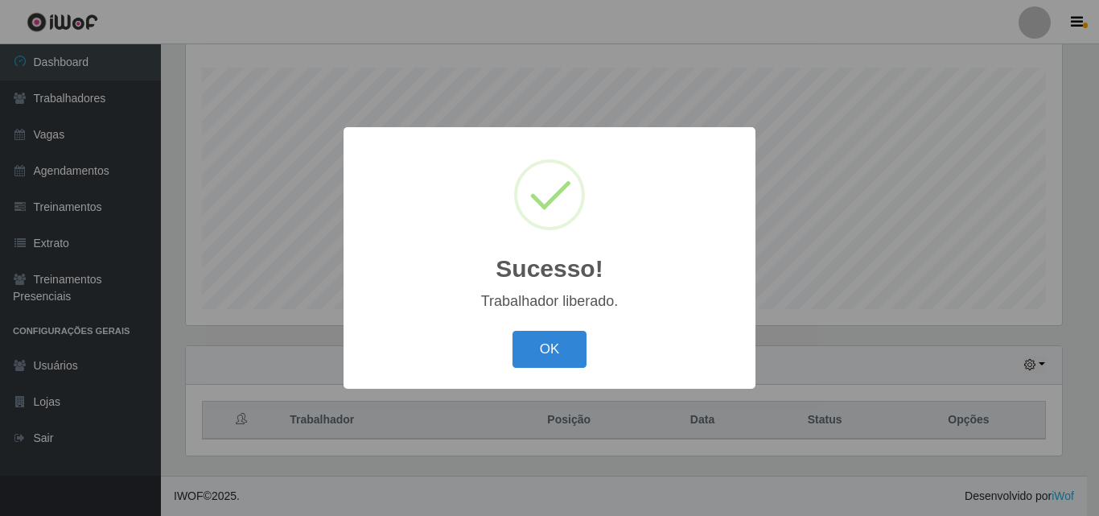
click at [549, 357] on button "OK" at bounding box center [550, 350] width 75 height 38
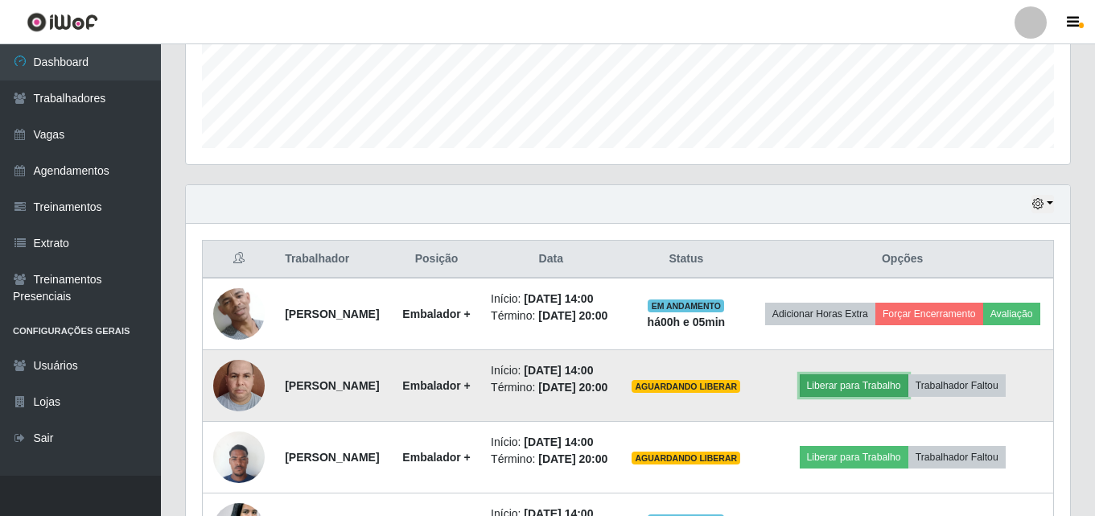
click at [876, 397] on button "Liberar para Trabalho" at bounding box center [854, 385] width 109 height 23
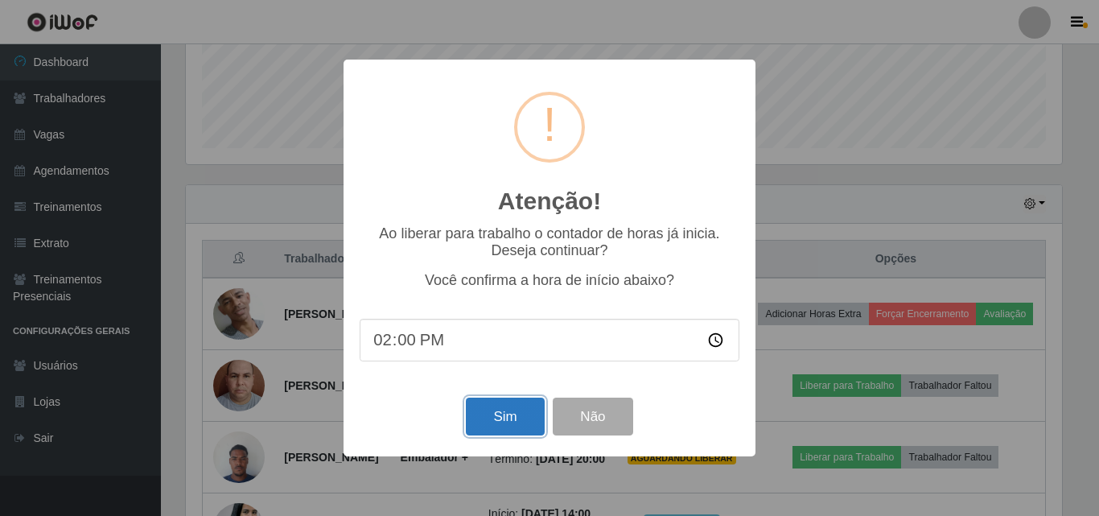
click at [497, 419] on button "Sim" at bounding box center [505, 417] width 78 height 38
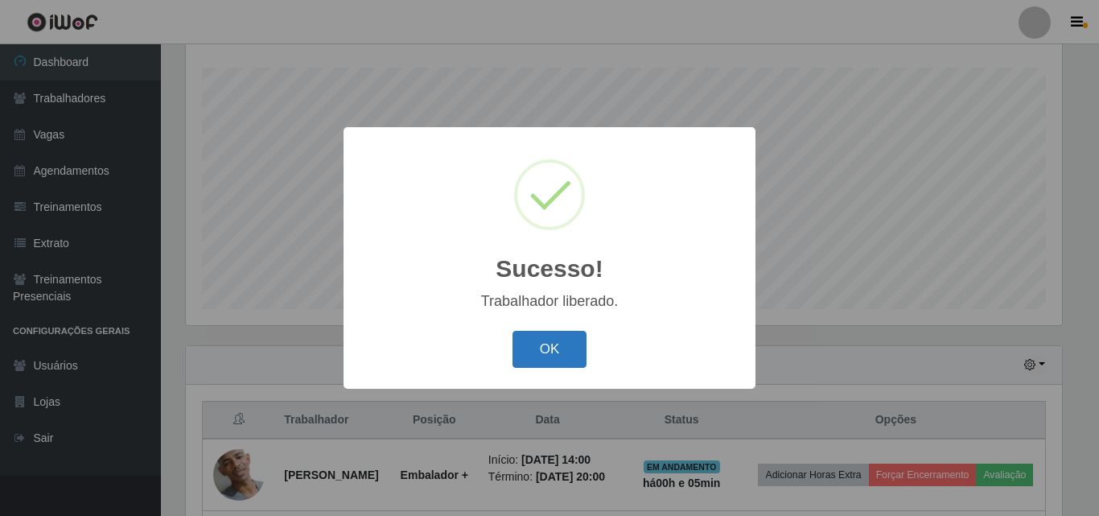
click at [533, 339] on button "OK" at bounding box center [550, 350] width 75 height 38
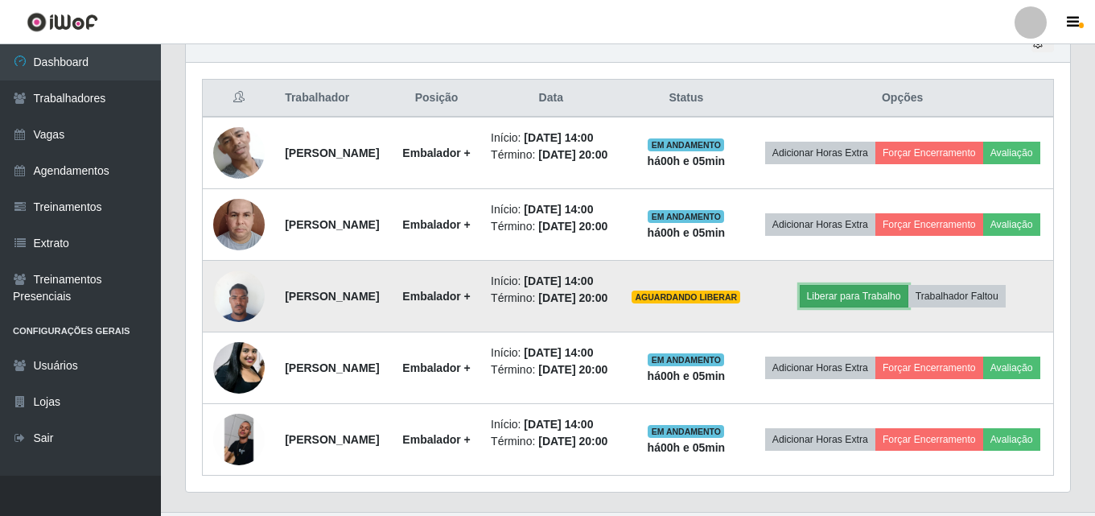
click at [857, 307] on button "Liberar para Trabalho" at bounding box center [854, 296] width 109 height 23
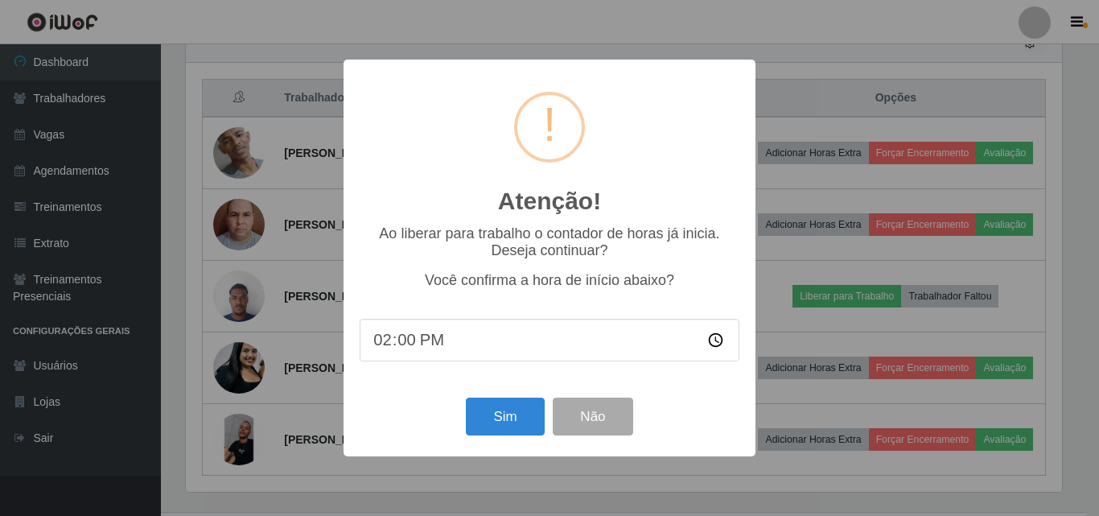
click at [486, 439] on div "Sim Não" at bounding box center [550, 416] width 380 height 46
click at [488, 407] on button "Sim" at bounding box center [505, 417] width 78 height 38
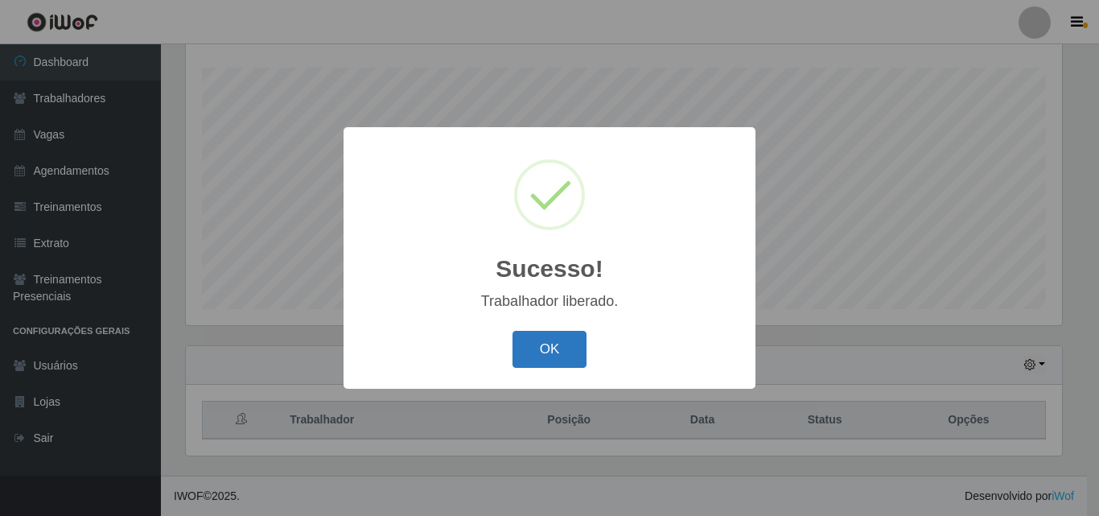
click at [561, 352] on button "OK" at bounding box center [550, 350] width 75 height 38
